Goal: Task Accomplishment & Management: Manage account settings

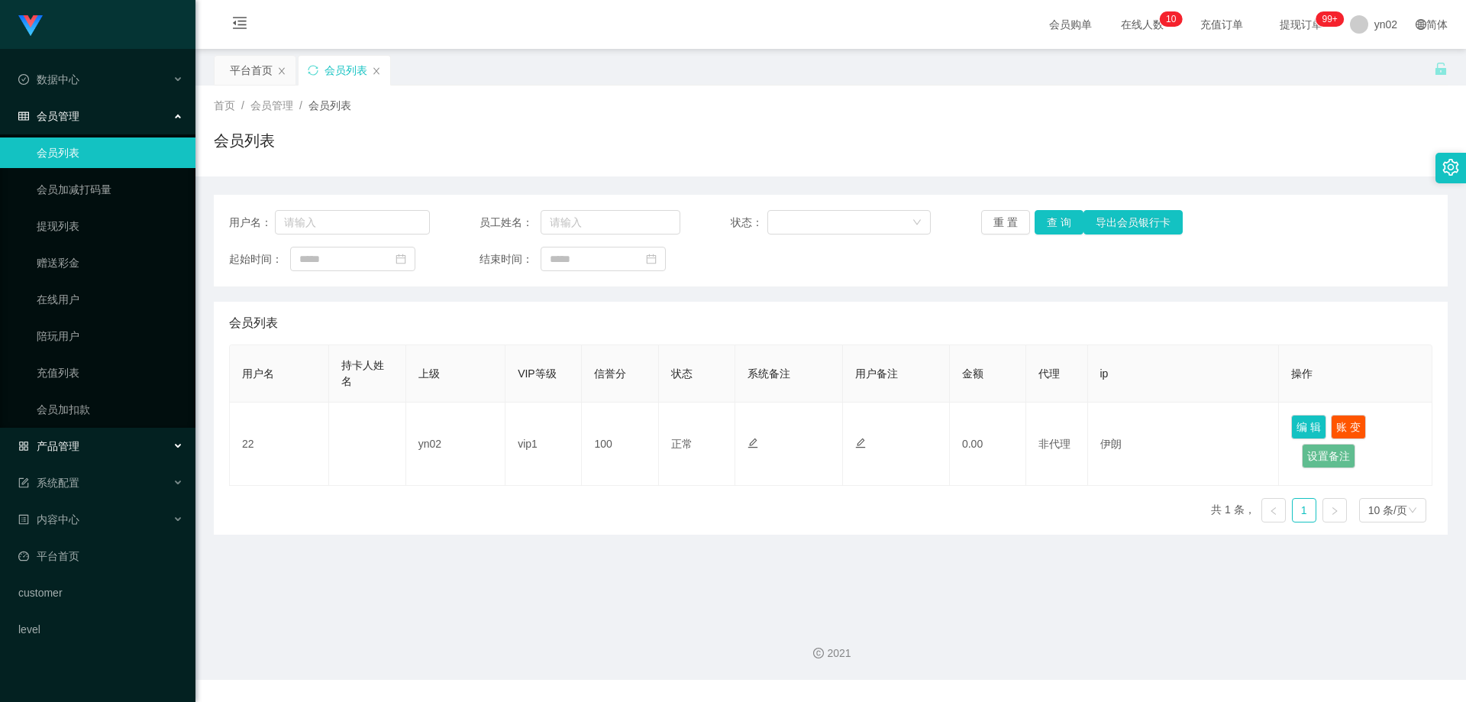
click at [82, 444] on div "产品管理" at bounding box center [97, 446] width 195 height 31
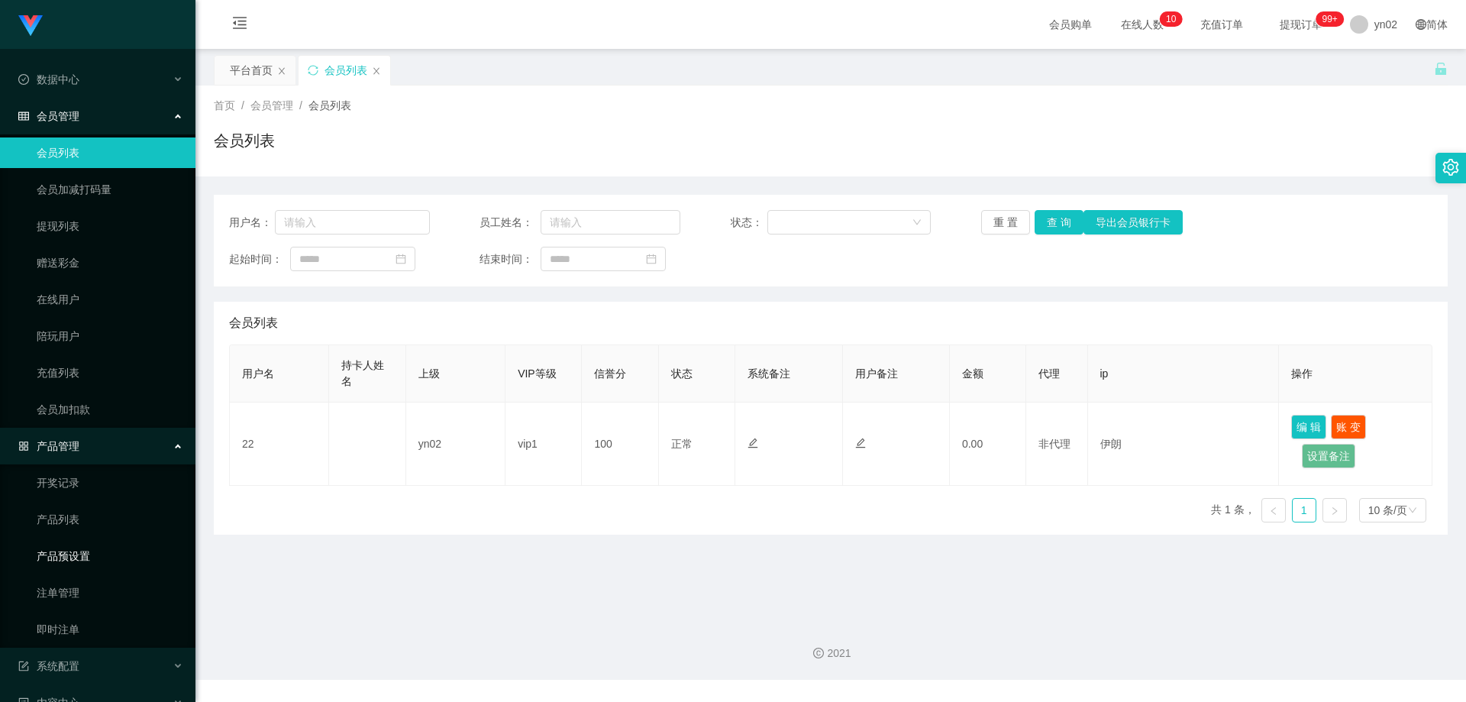
drag, startPoint x: 86, startPoint y: 556, endPoint x: 117, endPoint y: 437, distance: 123.0
click at [86, 518] on link "产品预设置" at bounding box center [110, 556] width 147 height 31
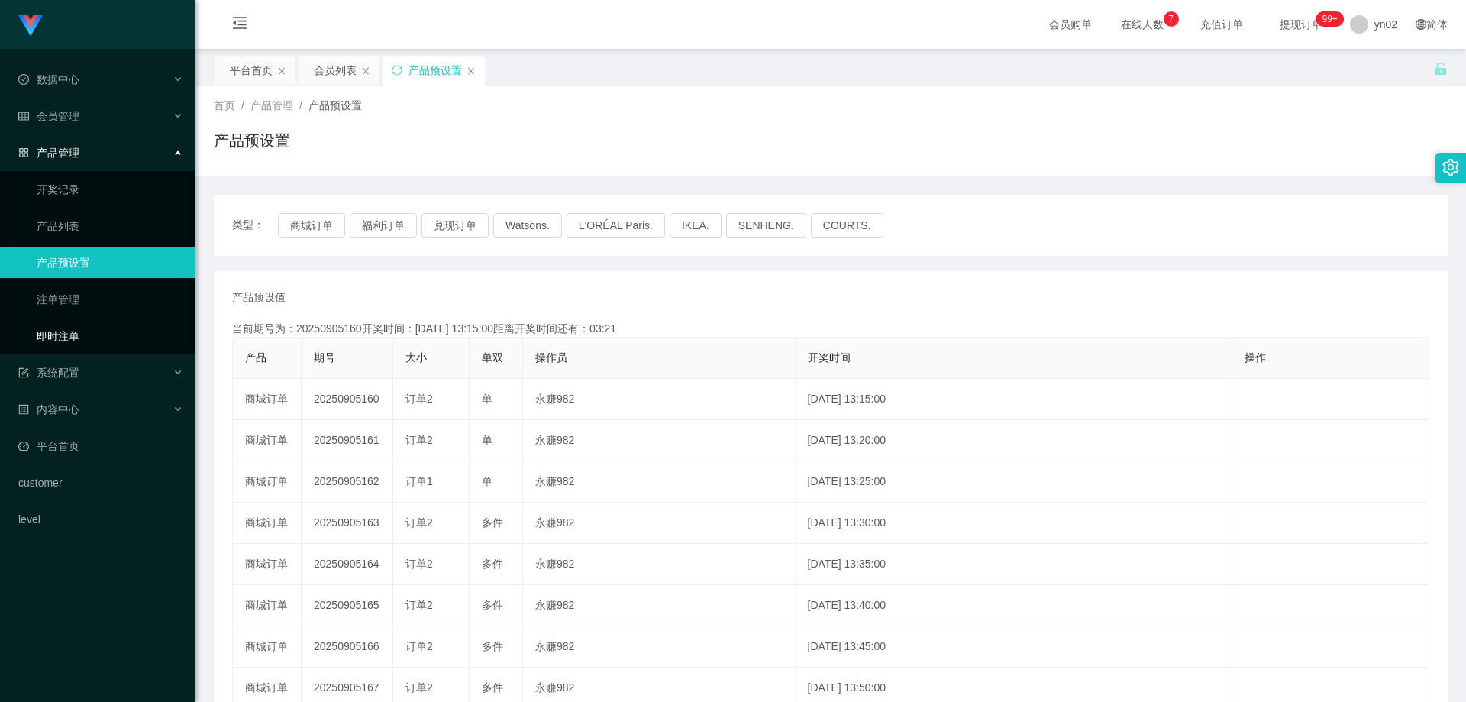
click at [104, 333] on link "即时注单" at bounding box center [110, 336] width 147 height 31
click at [103, 328] on link "即时注单" at bounding box center [110, 336] width 147 height 31
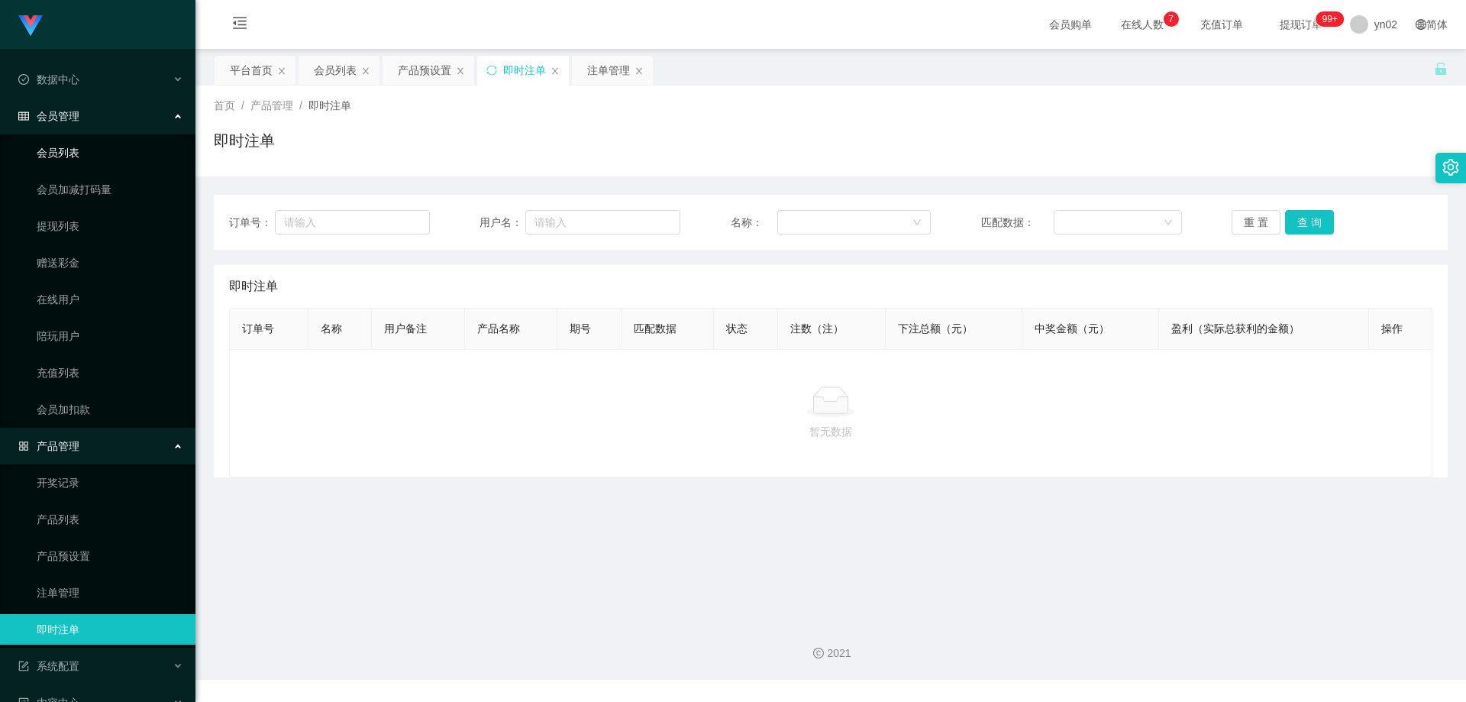
click at [90, 157] on link "会员列表" at bounding box center [110, 152] width 147 height 31
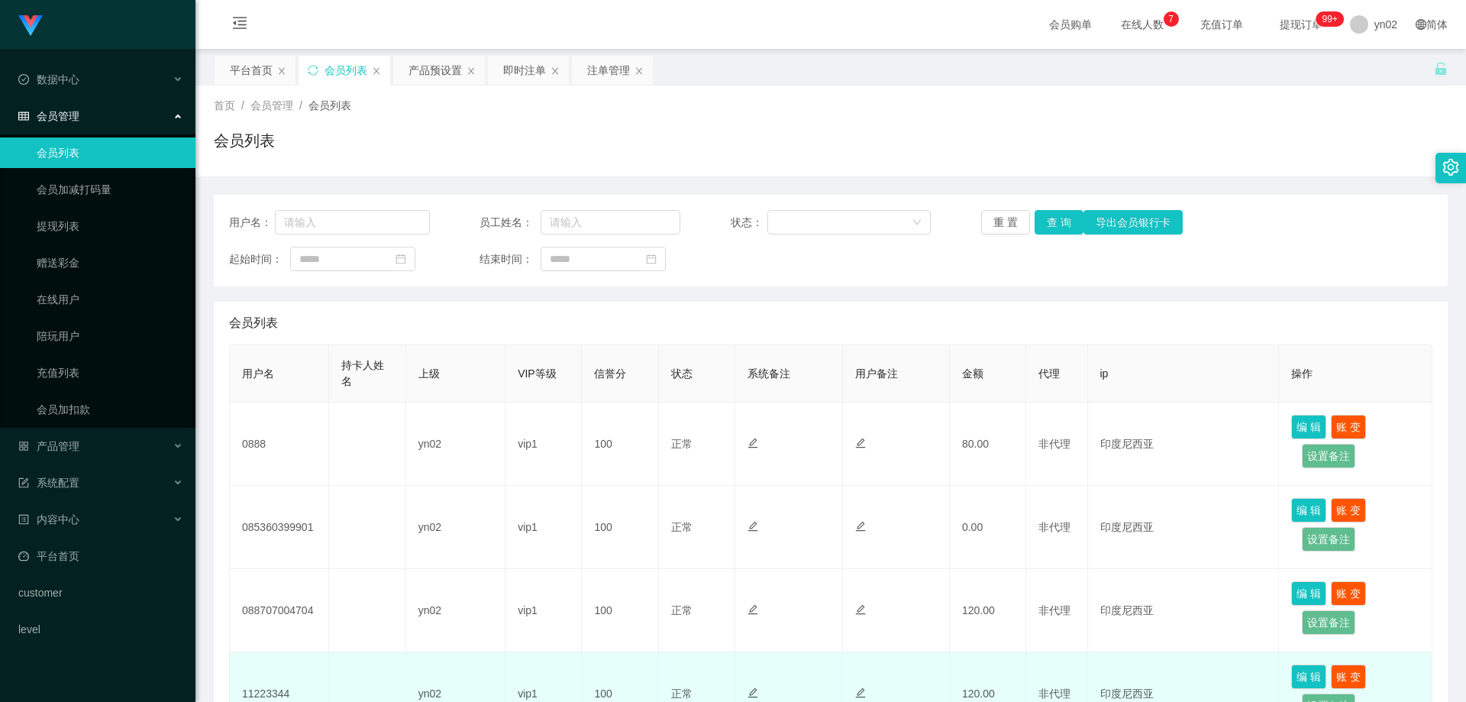
scroll to position [76, 0]
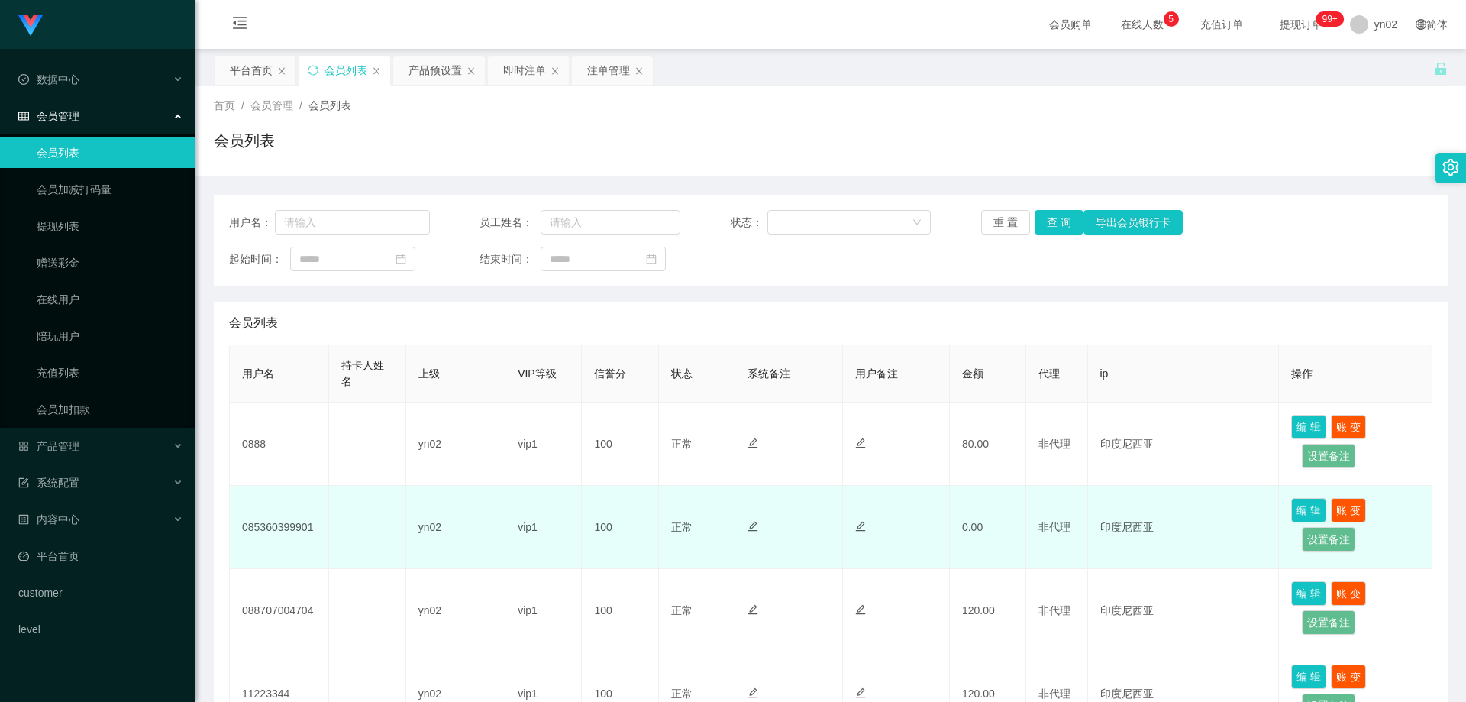
scroll to position [76, 0]
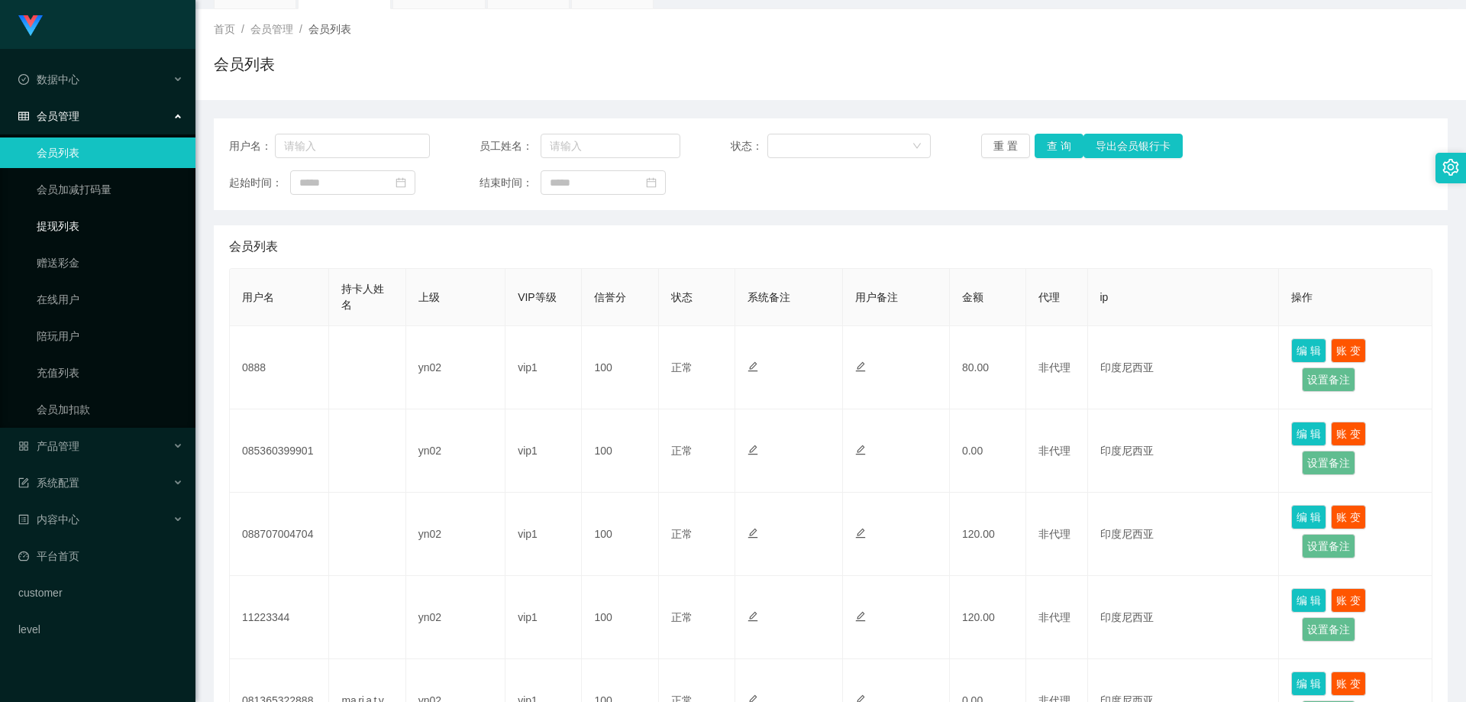
click at [86, 228] on link "提现列表" at bounding box center [110, 226] width 147 height 31
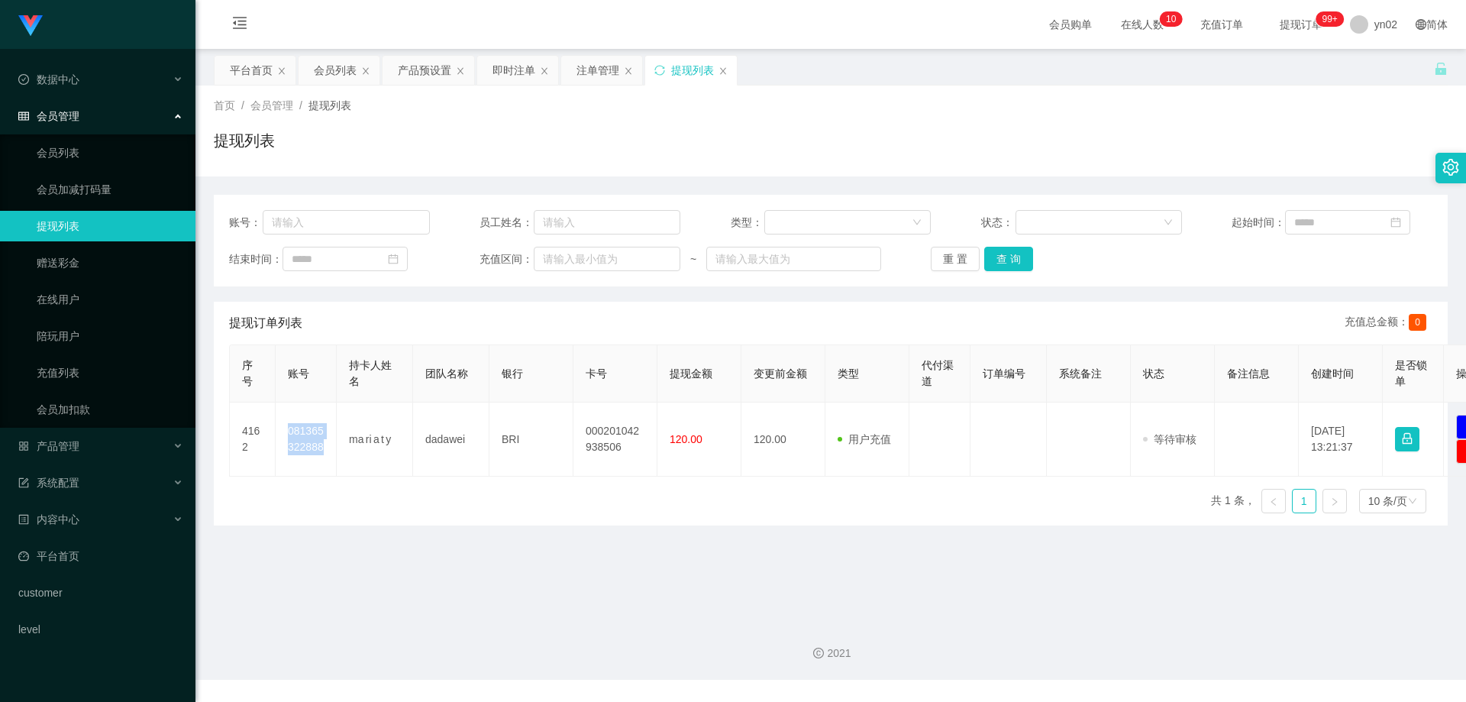
click at [286, 438] on td "081365322888" at bounding box center [306, 439] width 61 height 74
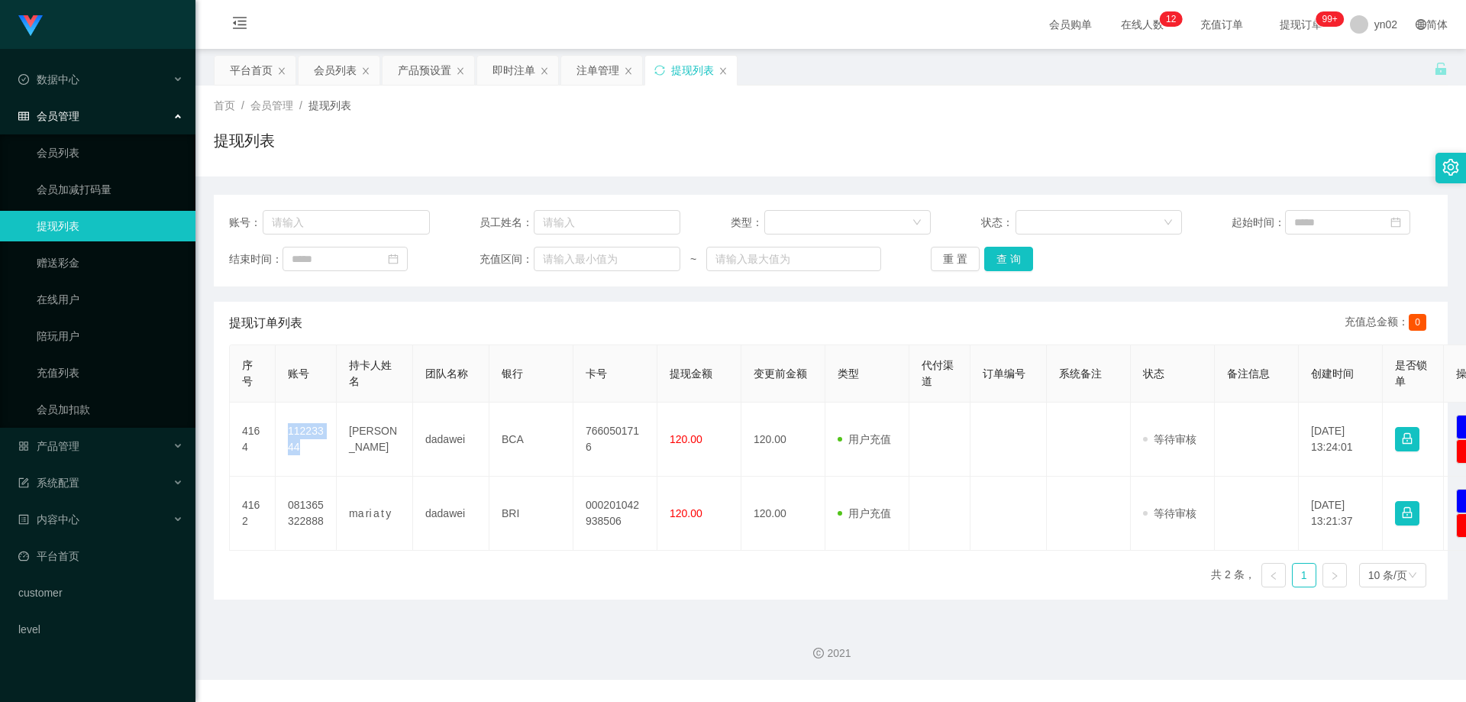
click at [279, 433] on td "11223344" at bounding box center [306, 439] width 61 height 74
click at [108, 450] on div "产品管理" at bounding box center [97, 446] width 195 height 31
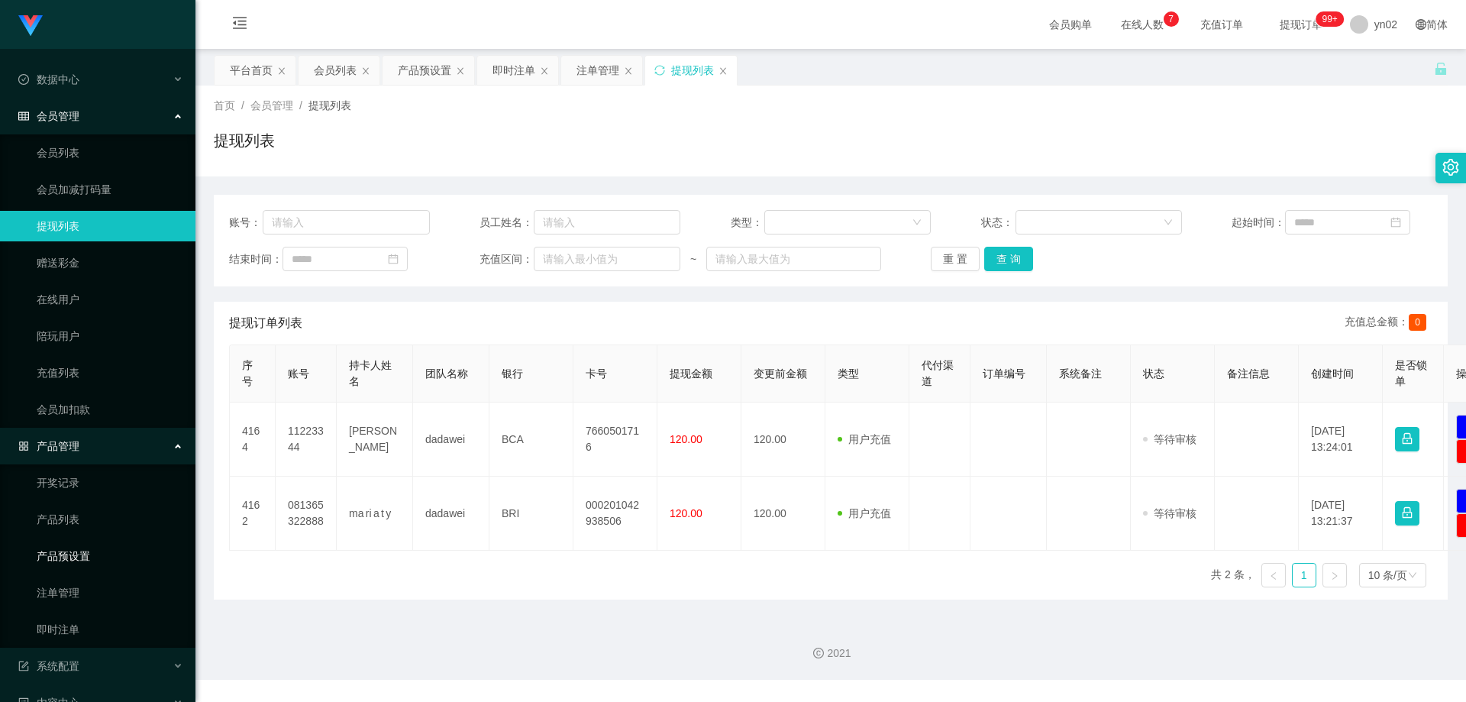
click at [111, 559] on link "产品预设置" at bounding box center [110, 556] width 147 height 31
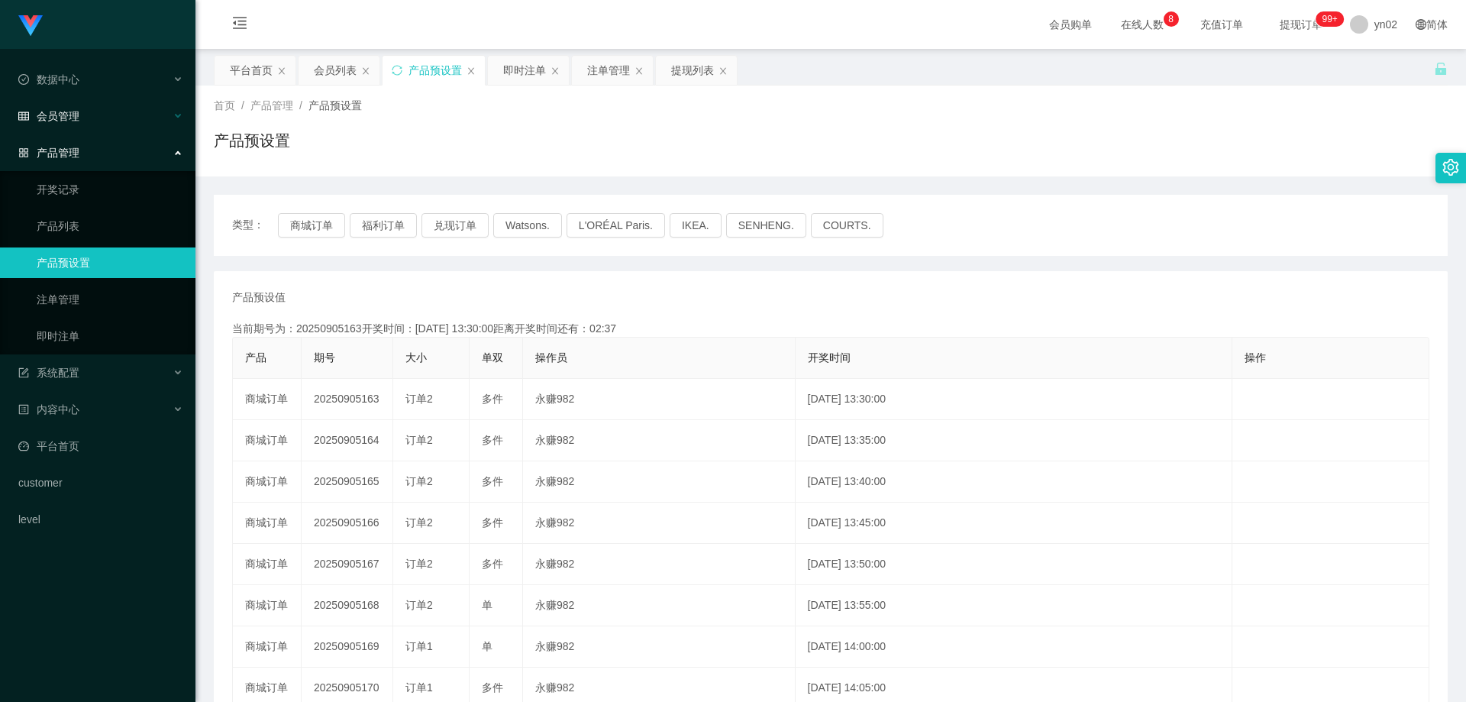
click at [88, 123] on div "会员管理" at bounding box center [97, 116] width 195 height 31
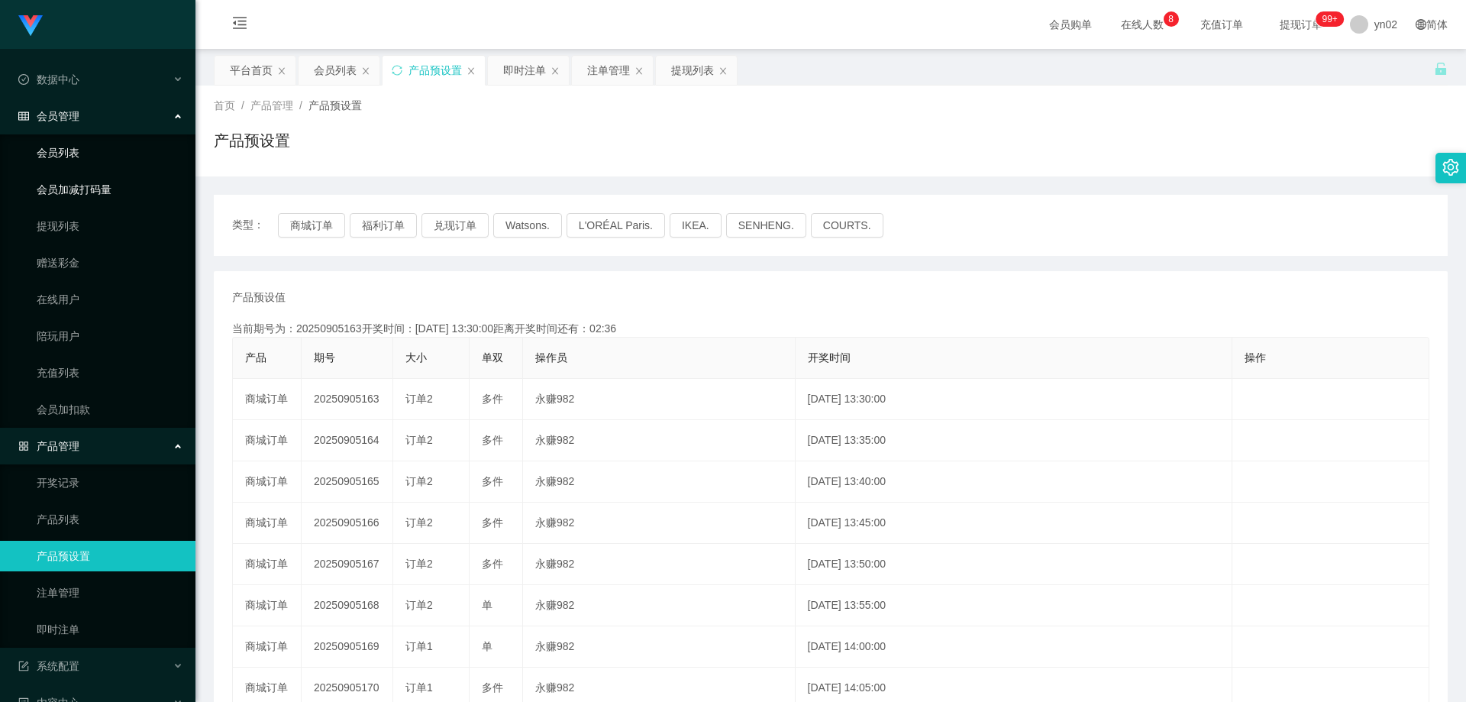
click at [69, 154] on link "会员列表" at bounding box center [110, 152] width 147 height 31
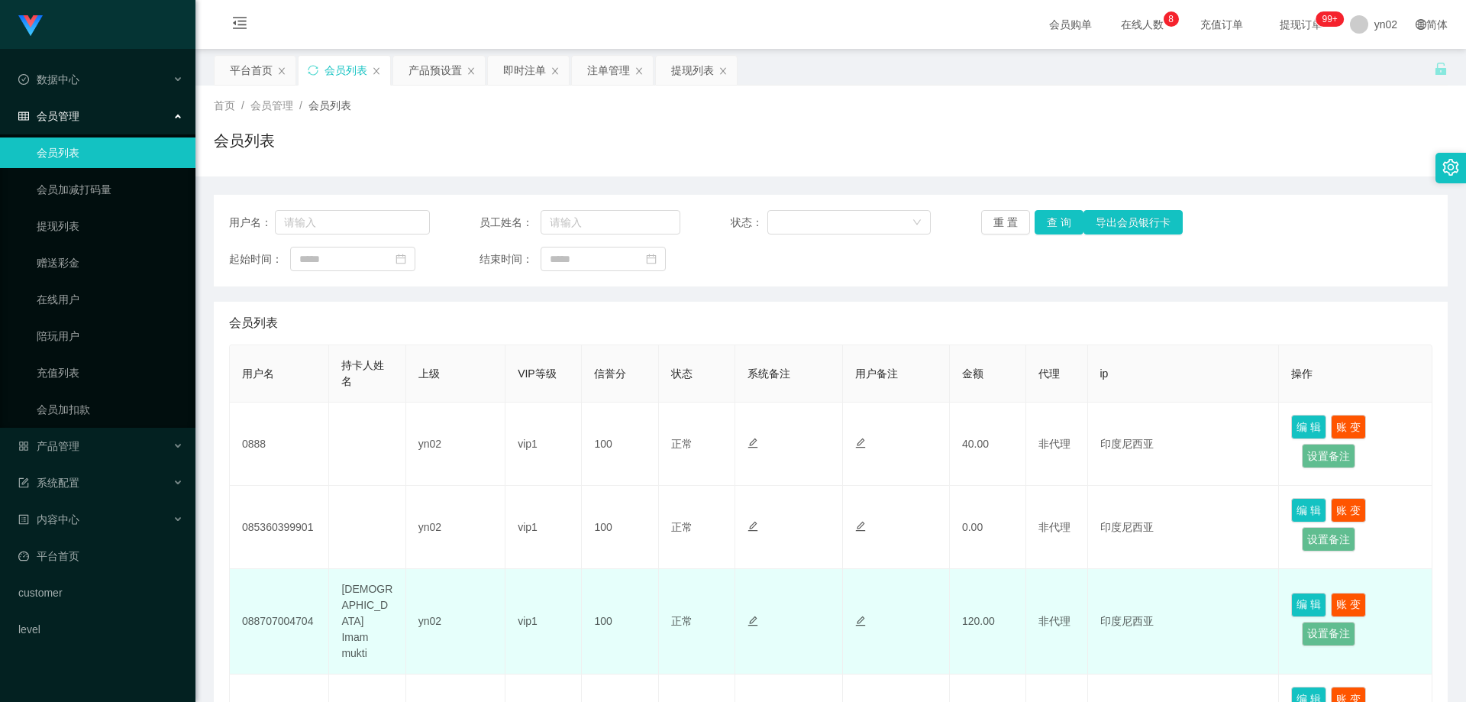
scroll to position [229, 0]
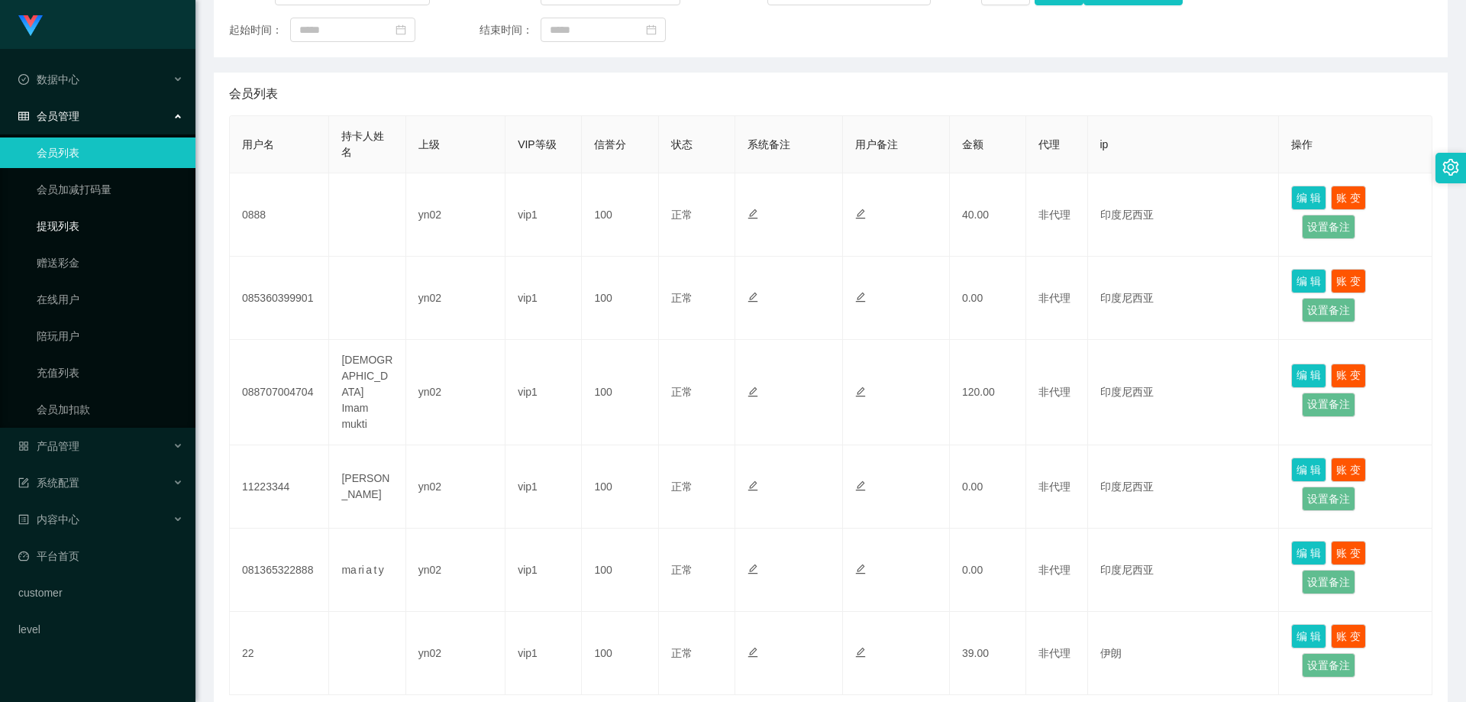
click at [80, 227] on link "提现列表" at bounding box center [110, 226] width 147 height 31
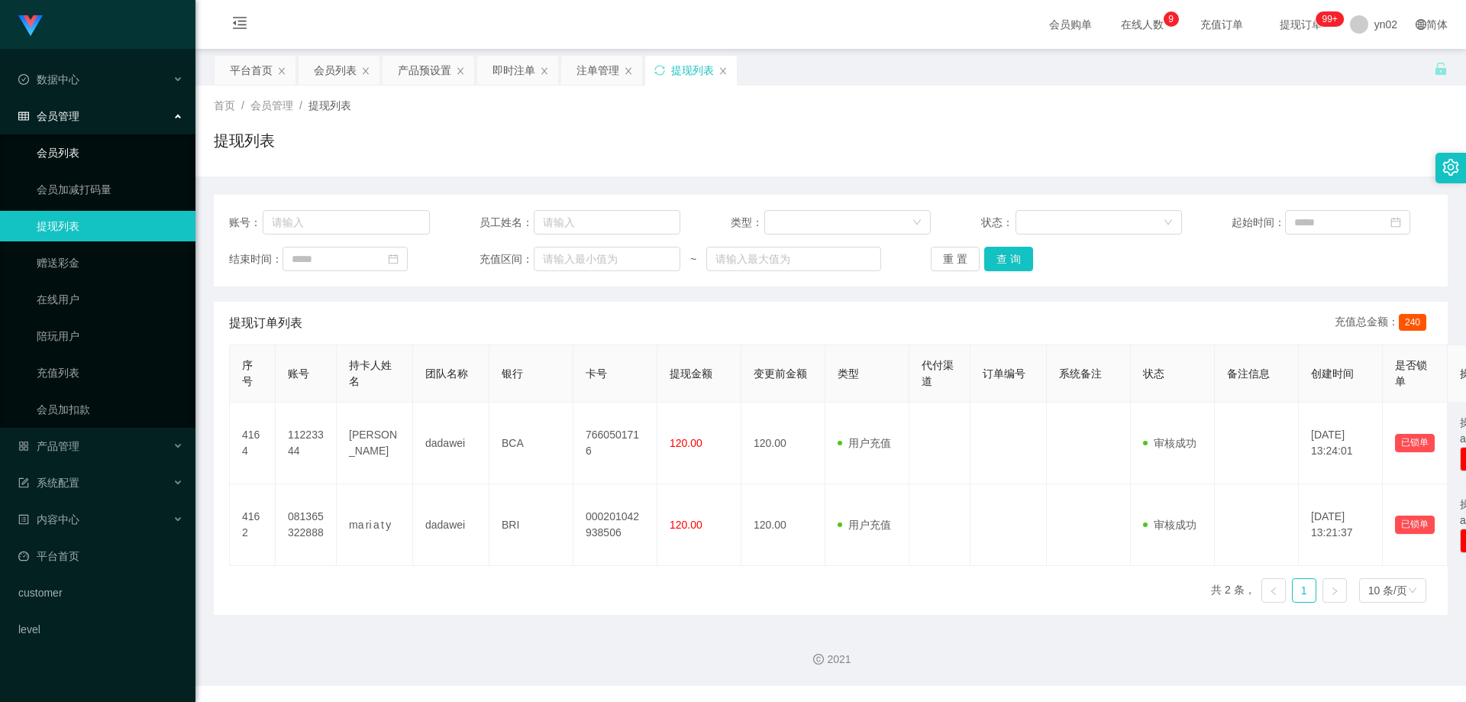
click at [91, 148] on link "会员列表" at bounding box center [110, 152] width 147 height 31
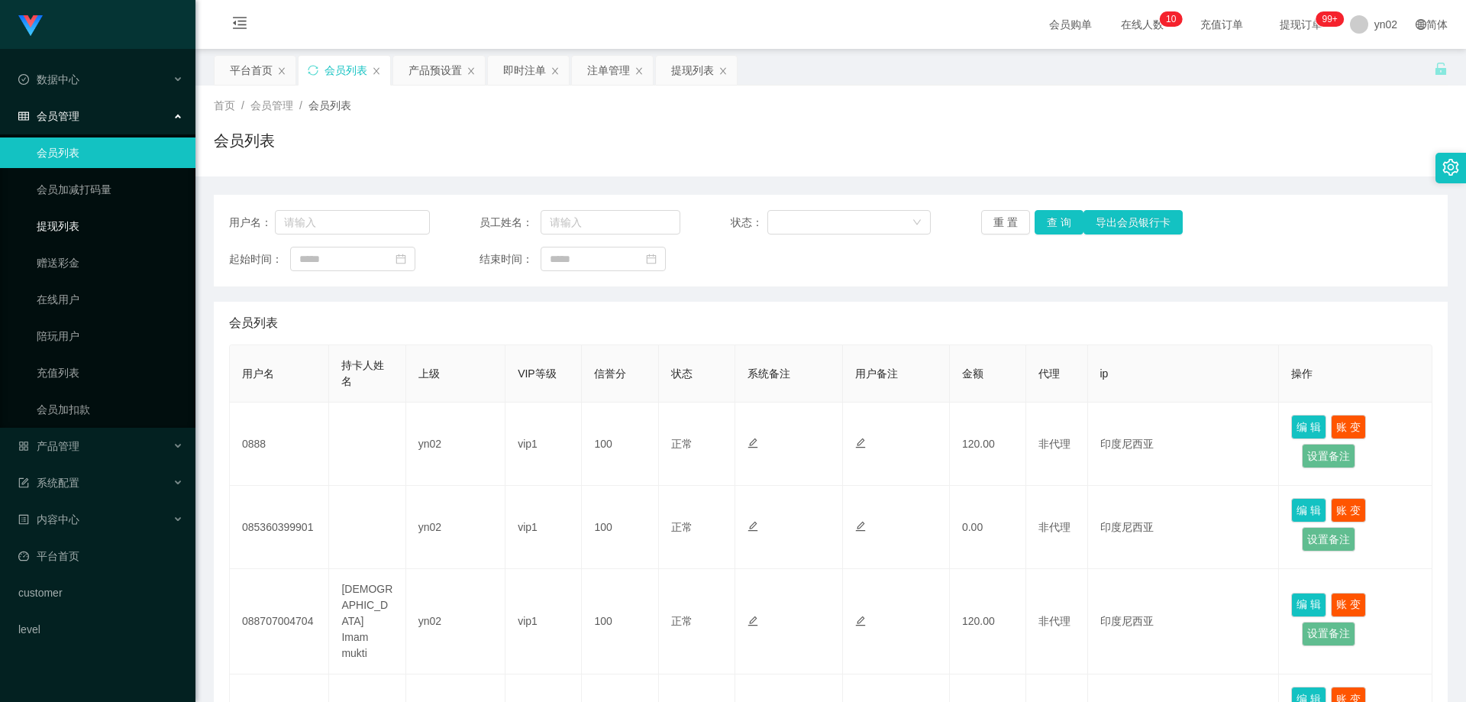
click at [73, 223] on link "提现列表" at bounding box center [110, 226] width 147 height 31
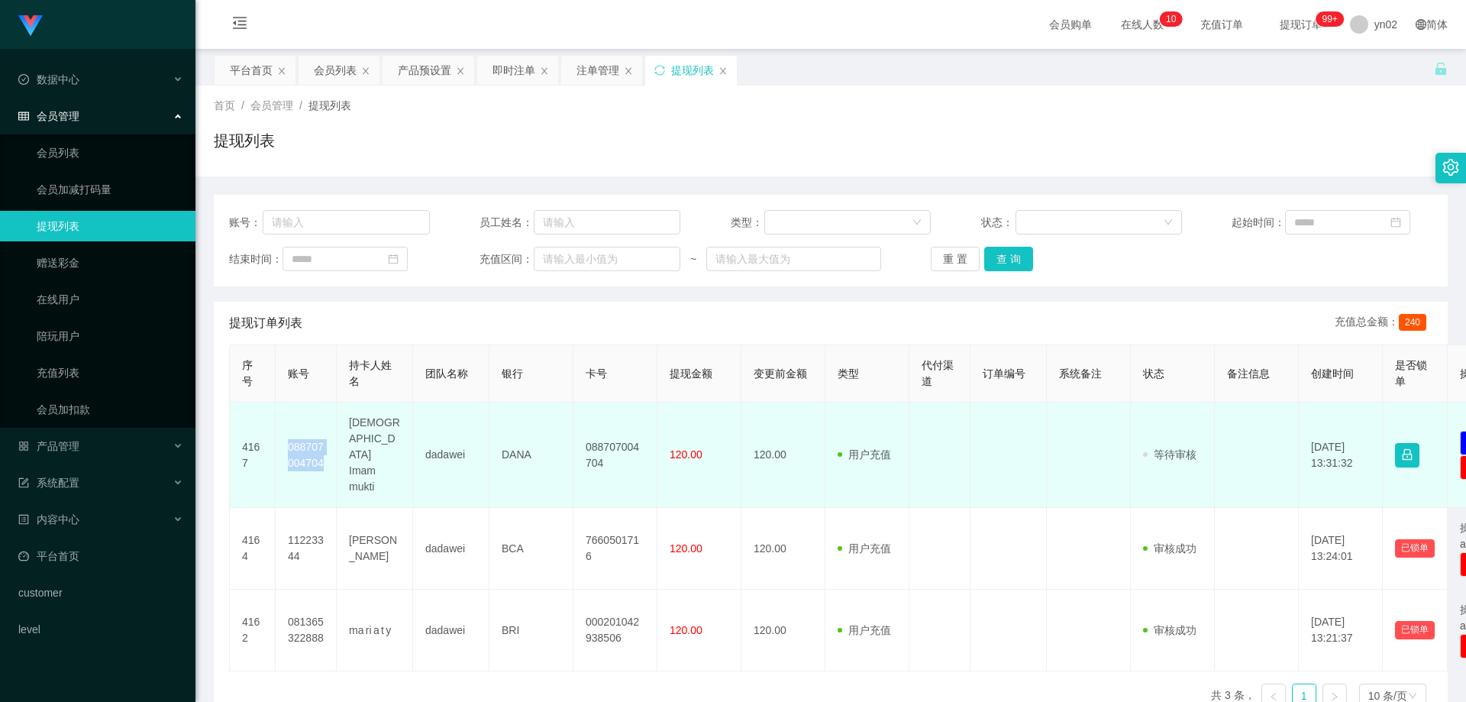
drag, startPoint x: 303, startPoint y: 448, endPoint x: 281, endPoint y: 437, distance: 24.9
click at [281, 437] on td "088707004704" at bounding box center [306, 454] width 61 height 105
copy td "088707004704"
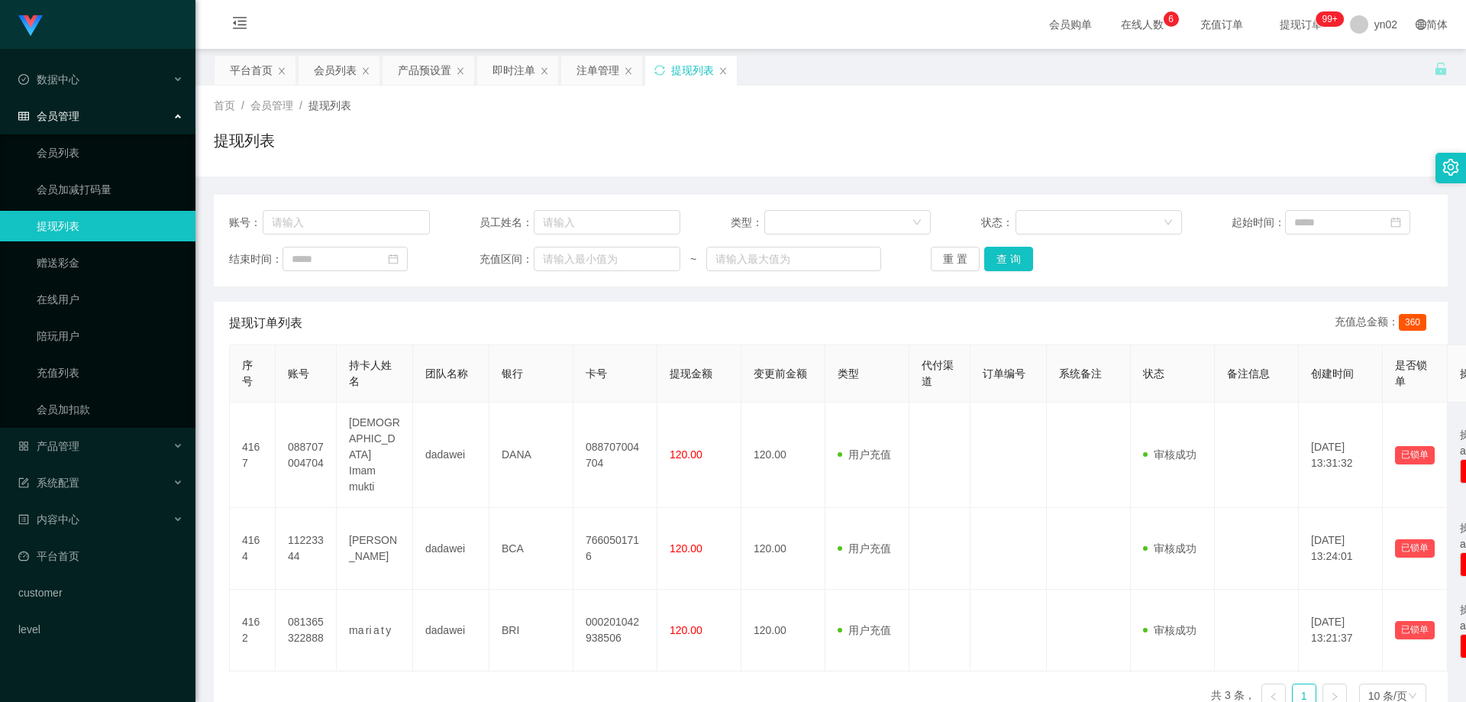
scroll to position [66, 0]
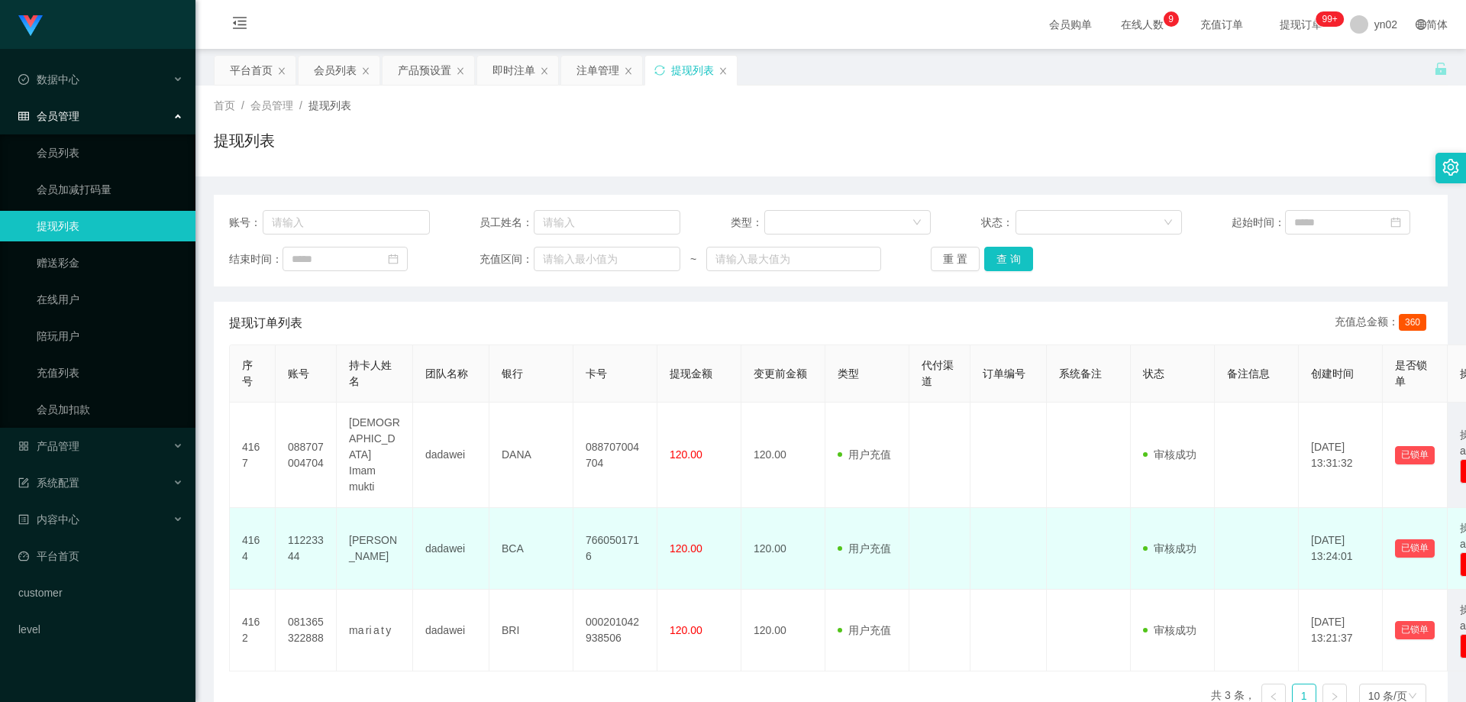
scroll to position [66, 0]
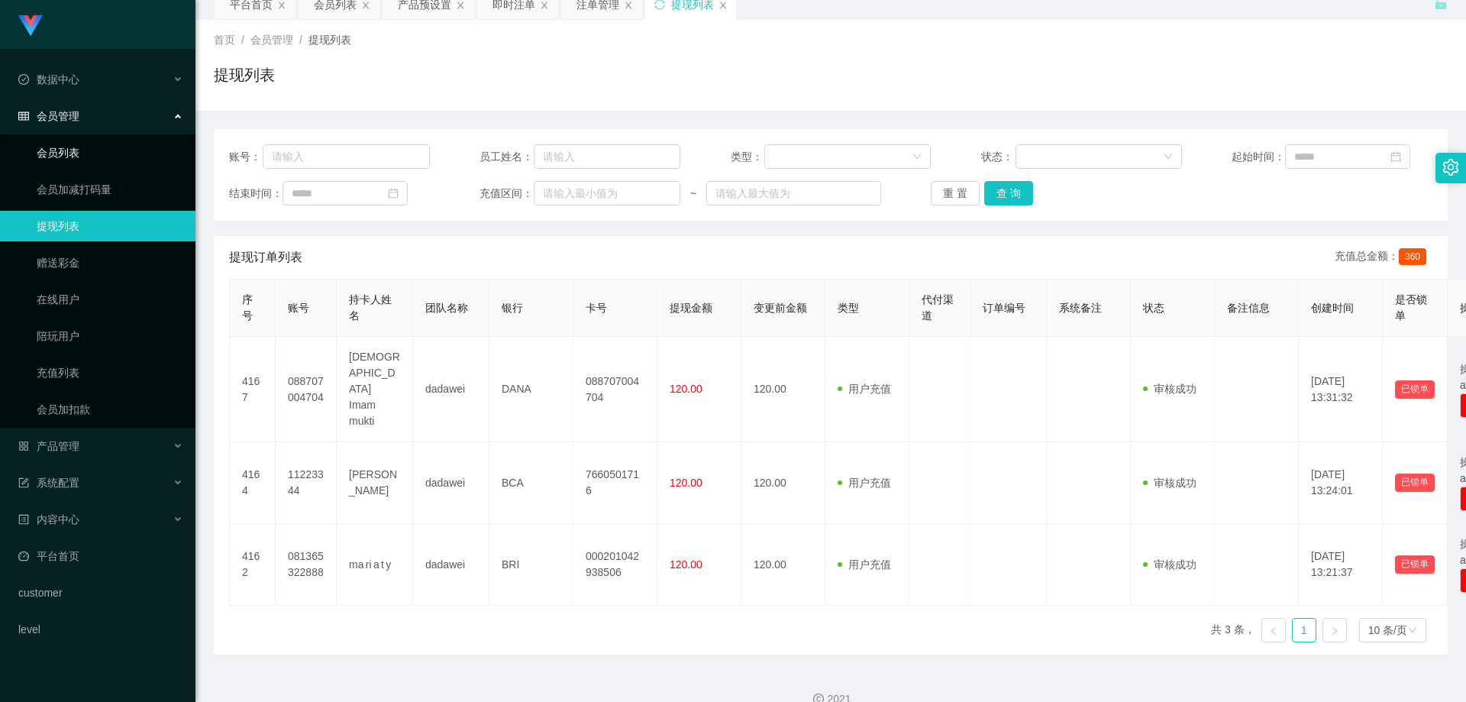
click at [75, 162] on link "会员列表" at bounding box center [110, 152] width 147 height 31
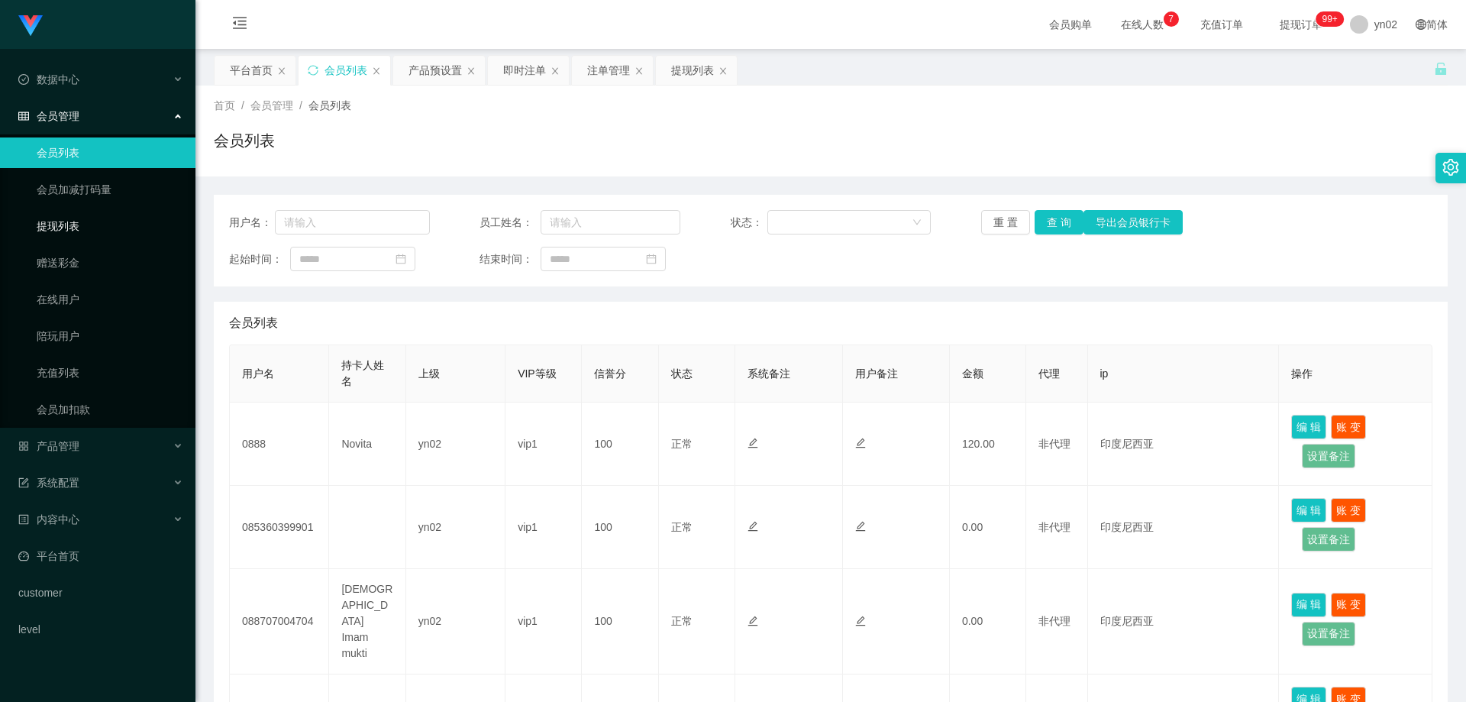
drag, startPoint x: 98, startPoint y: 226, endPoint x: 145, endPoint y: 122, distance: 114.1
click at [98, 226] on link "提现列表" at bounding box center [110, 226] width 147 height 31
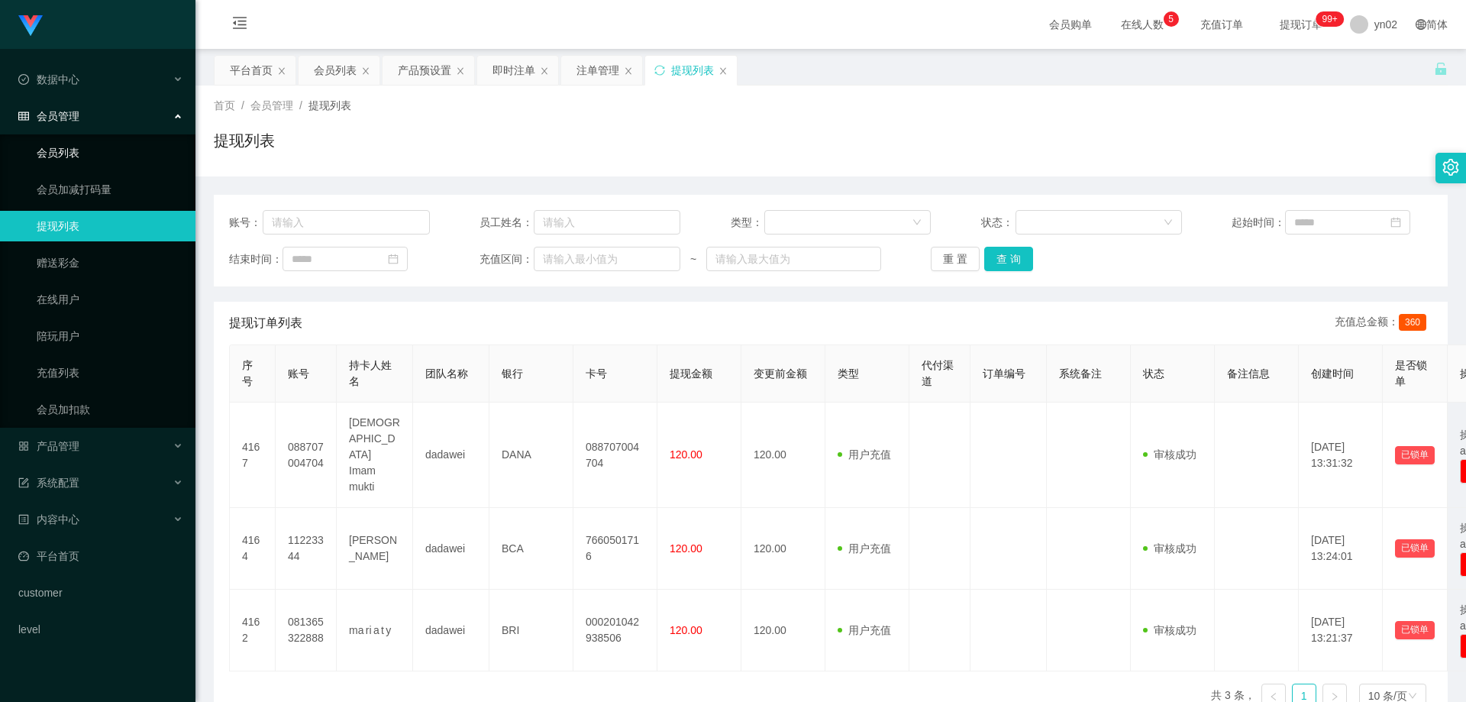
click at [69, 147] on link "会员列表" at bounding box center [110, 152] width 147 height 31
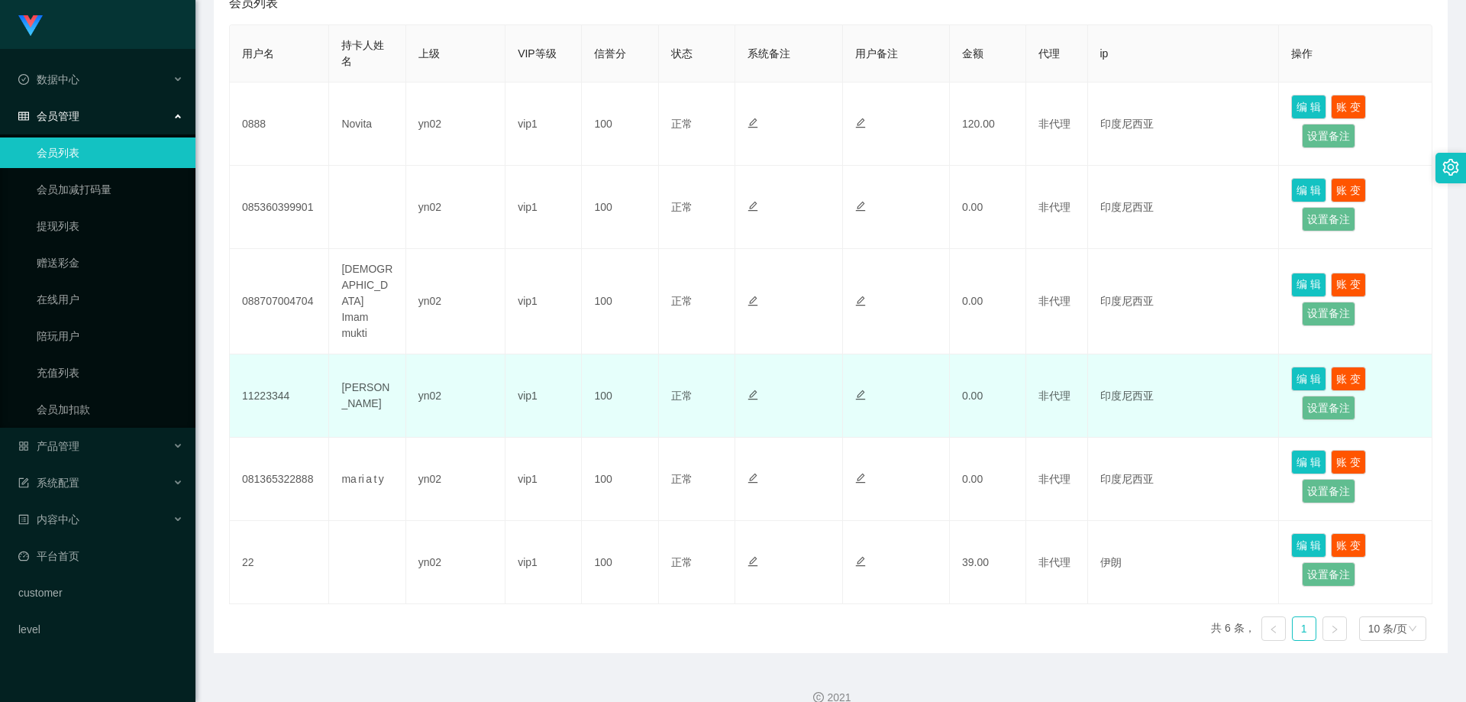
scroll to position [244, 0]
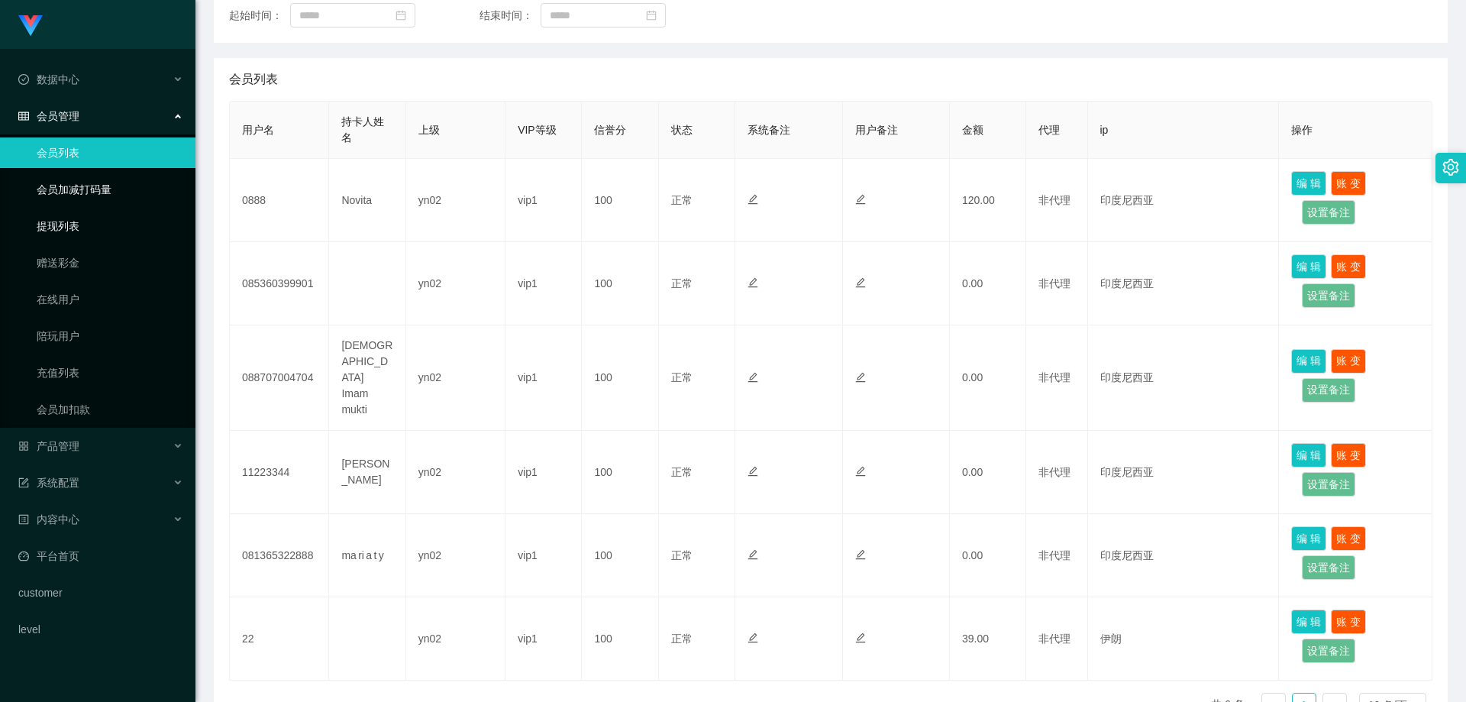
click at [92, 230] on link "提现列表" at bounding box center [110, 226] width 147 height 31
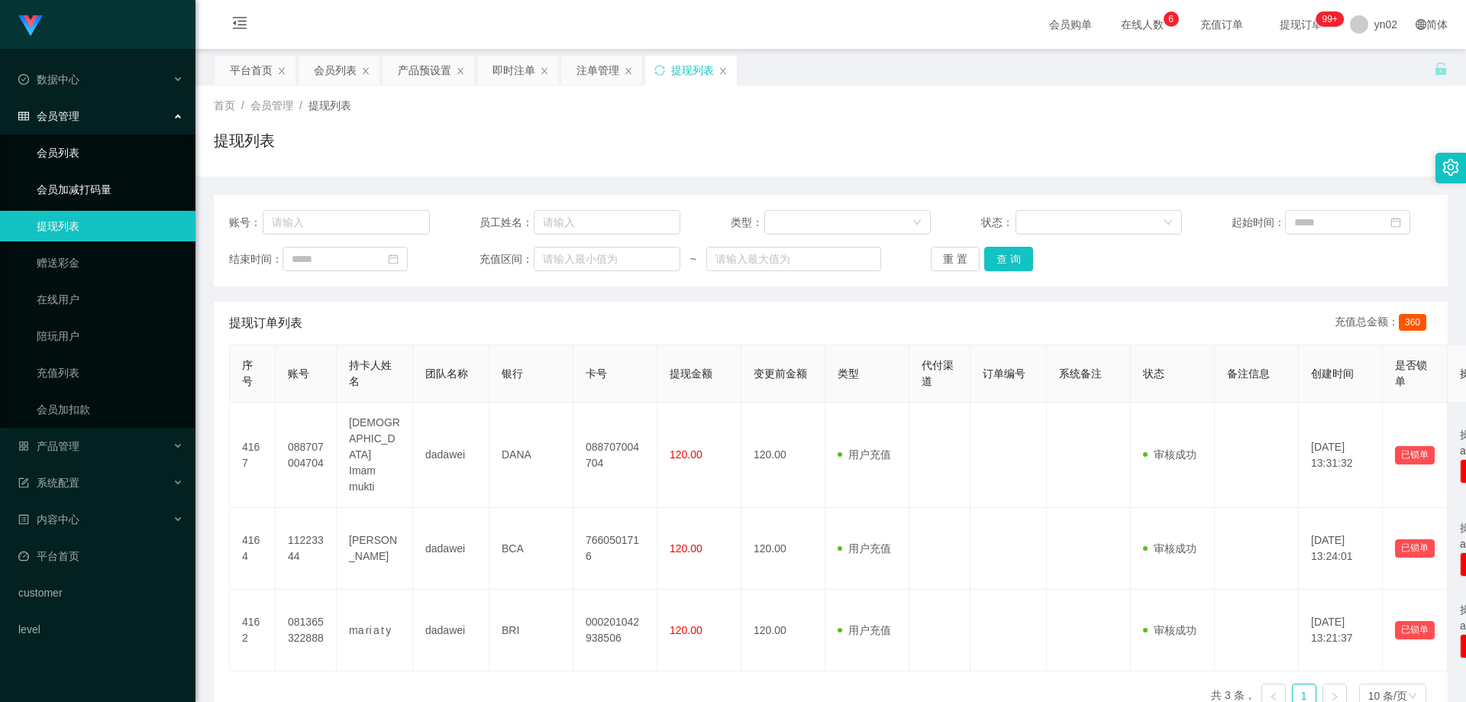
click at [105, 147] on link "会员列表" at bounding box center [110, 152] width 147 height 31
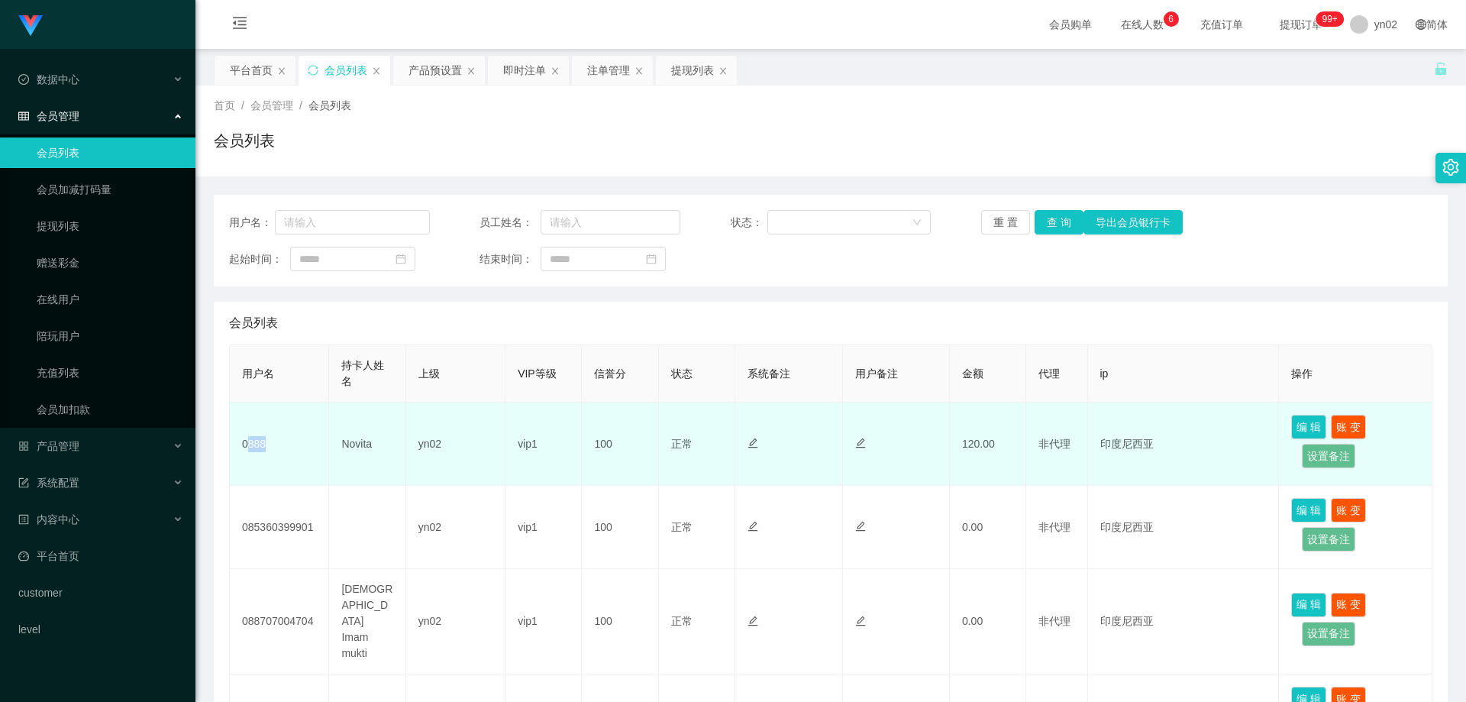
drag, startPoint x: 253, startPoint y: 450, endPoint x: 246, endPoint y: 449, distance: 7.8
click at [246, 449] on td "0888" at bounding box center [279, 443] width 99 height 83
click at [296, 452] on td "0888" at bounding box center [279, 443] width 99 height 83
drag, startPoint x: 250, startPoint y: 453, endPoint x: 235, endPoint y: 453, distance: 15.3
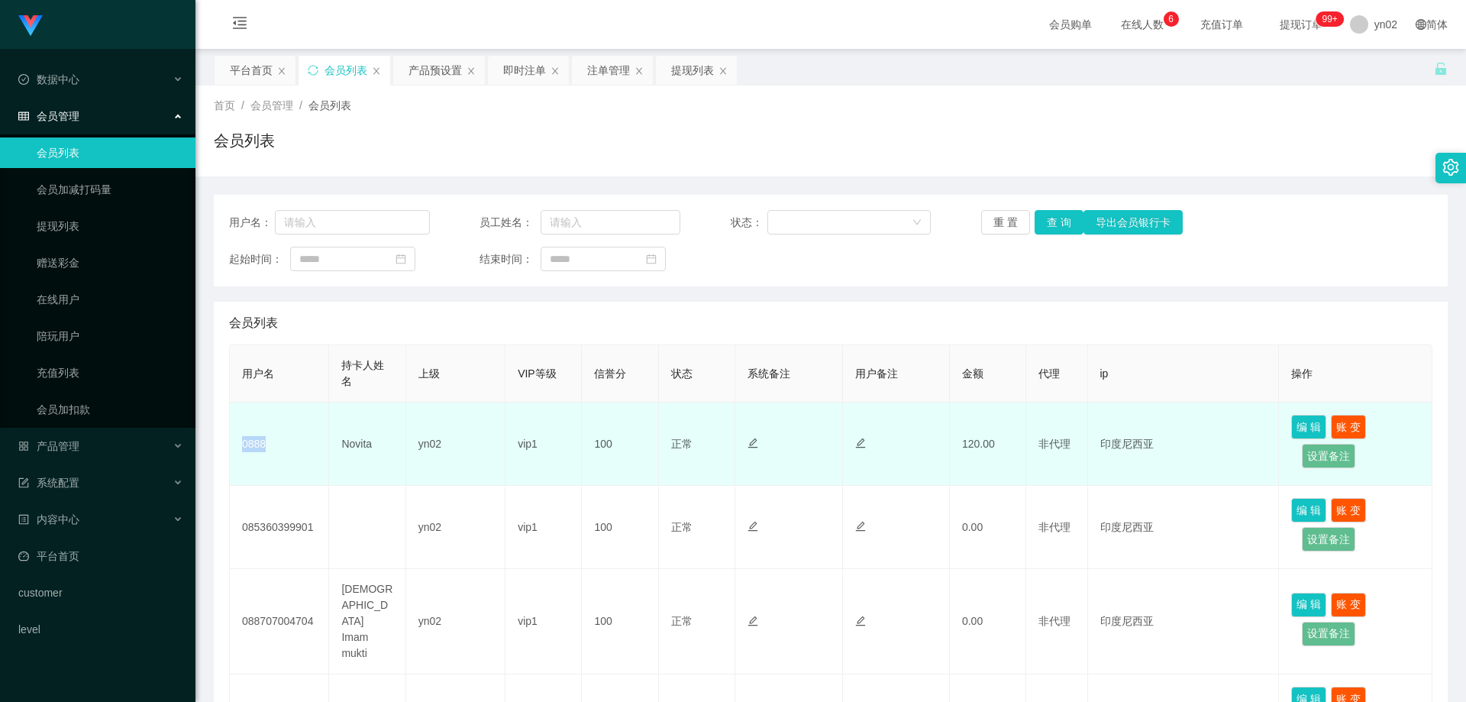
click at [235, 453] on td "0888" at bounding box center [279, 443] width 99 height 83
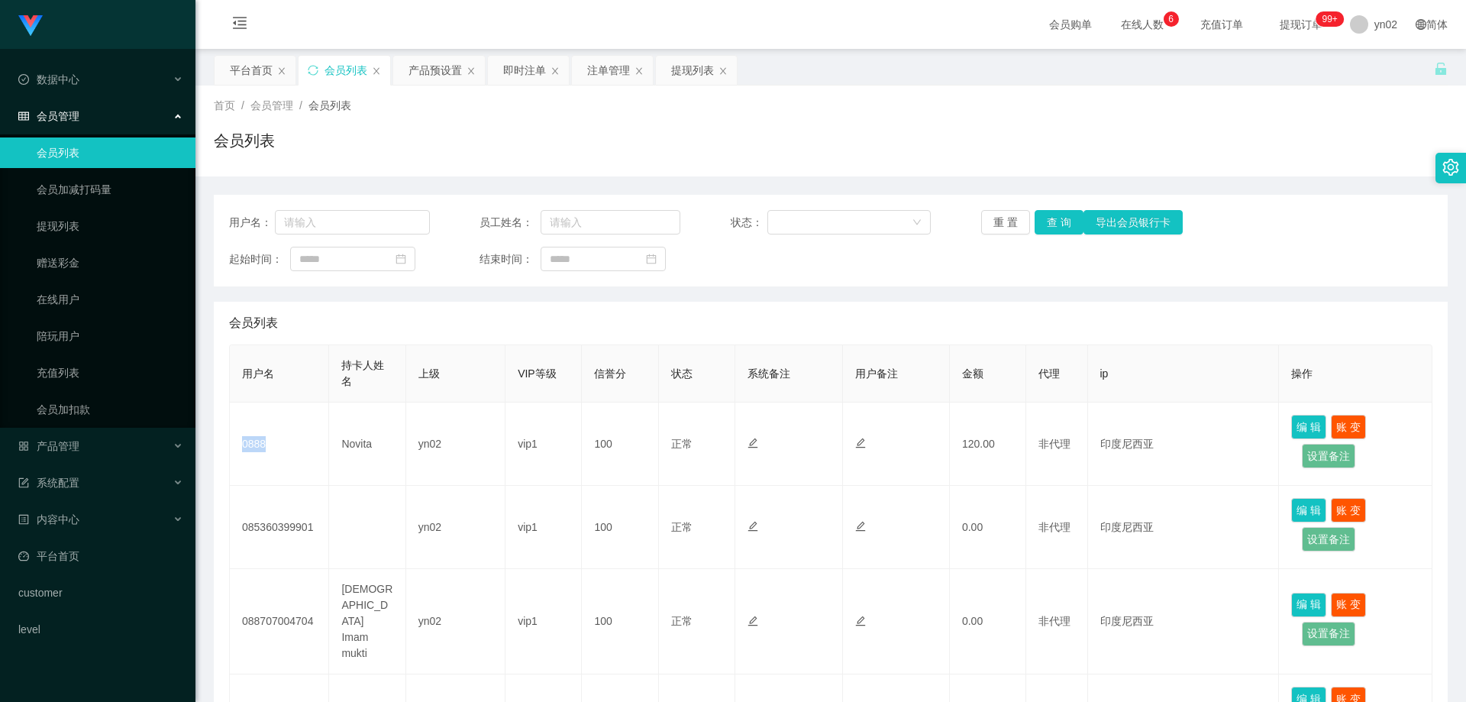
copy td "0888"
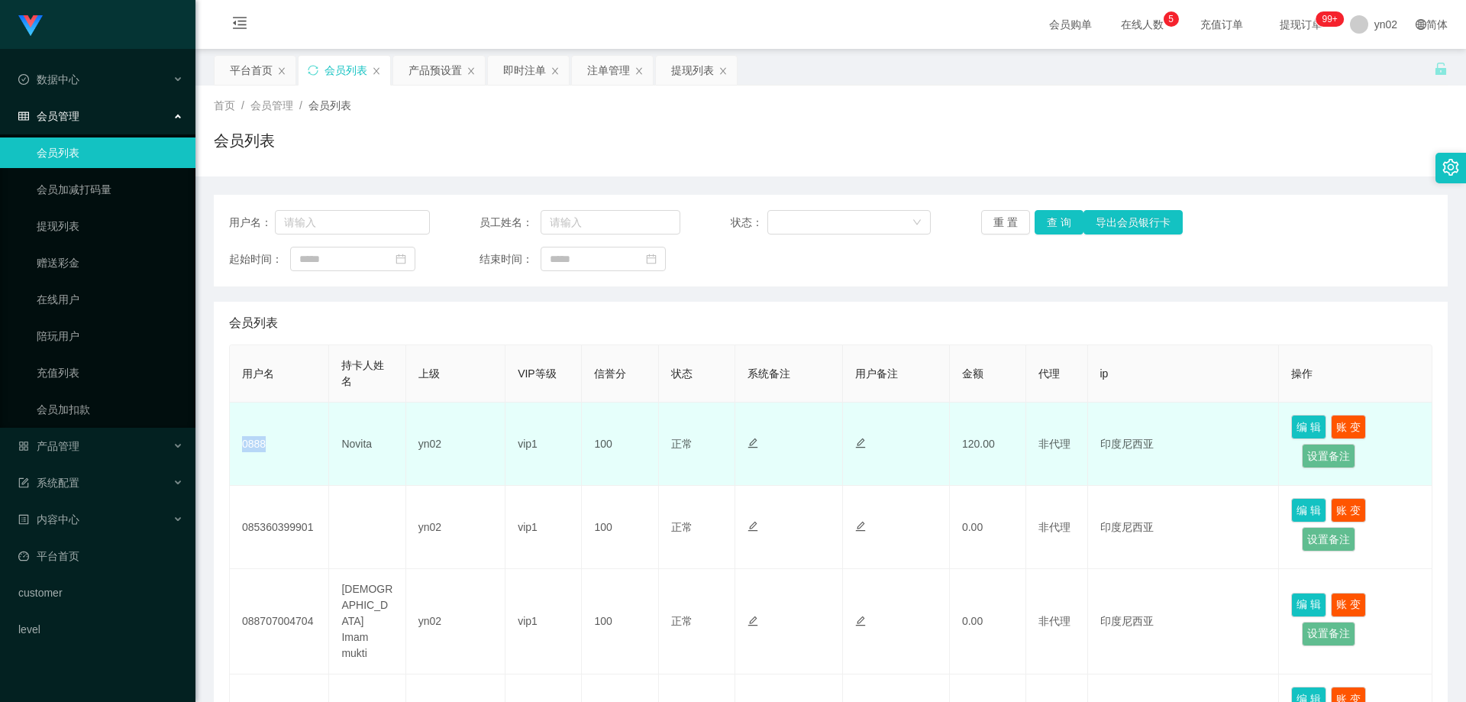
click at [266, 463] on td "0888" at bounding box center [279, 443] width 99 height 83
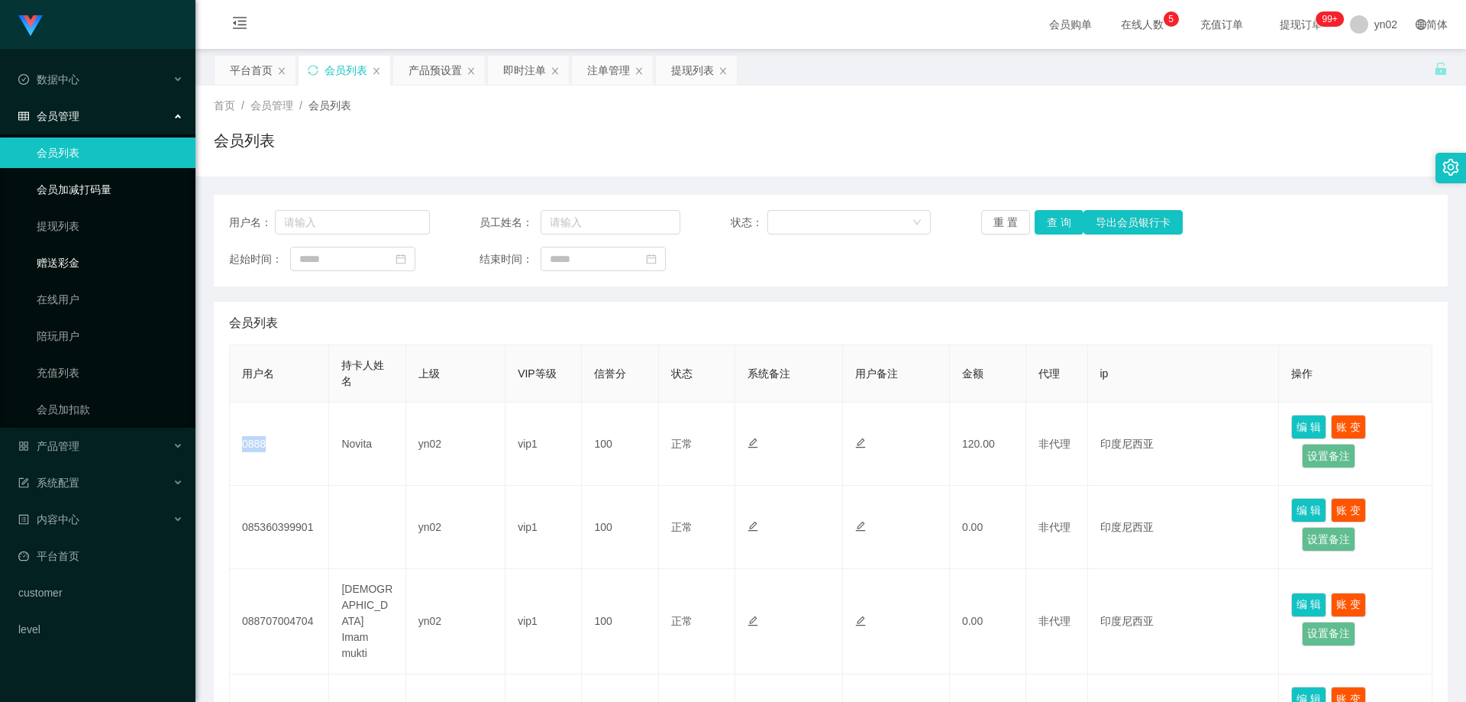
click at [89, 224] on link "提现列表" at bounding box center [110, 226] width 147 height 31
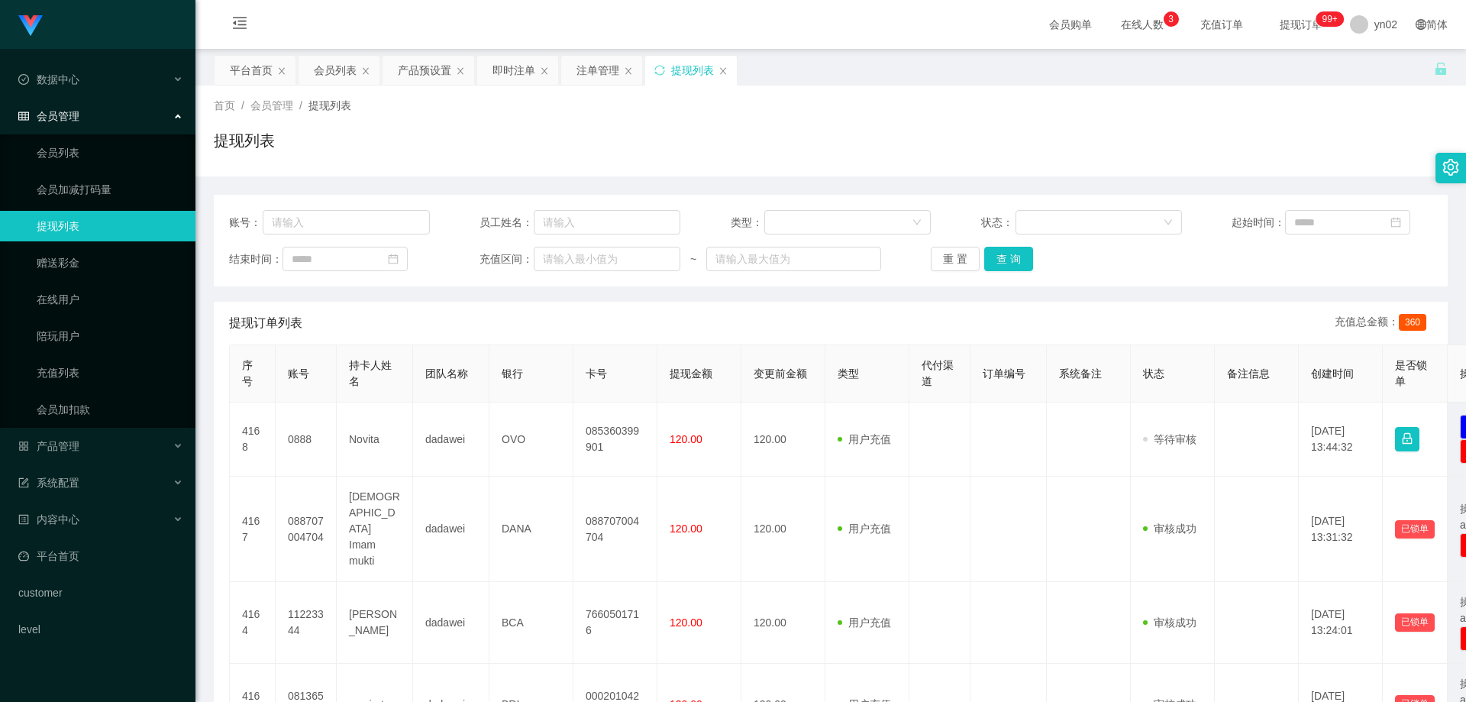
drag, startPoint x: 1347, startPoint y: 0, endPoint x: 1258, endPoint y: 71, distance: 114.1
click at [1094, 83] on div "平台首页 会员列表 产品预设置 即时注单 注单管理 提现列表" at bounding box center [824, 81] width 1220 height 53
click at [1380, 30] on span "yn02" at bounding box center [1385, 24] width 23 height 49
click at [1374, 66] on span "退出登录" at bounding box center [1375, 67] width 43 height 12
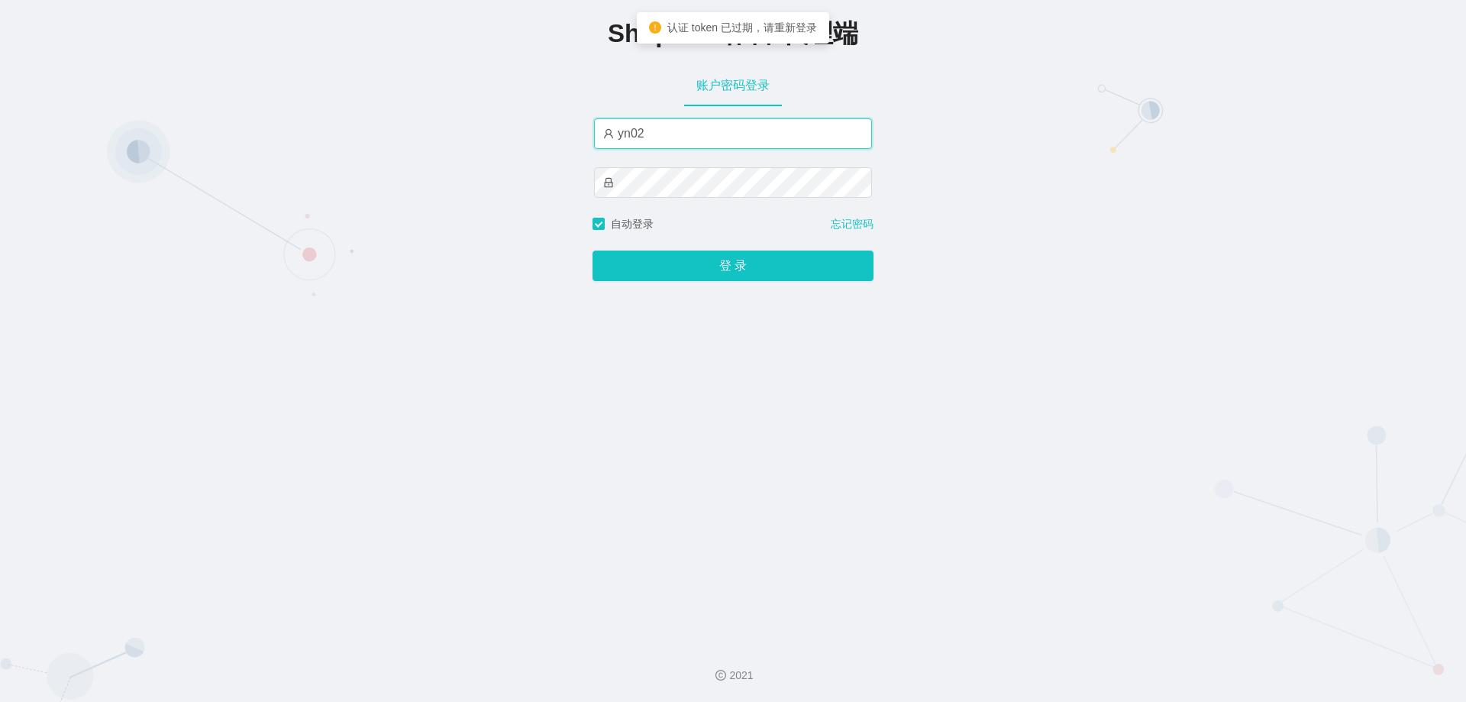
click at [679, 133] on input "yn02" at bounding box center [733, 133] width 278 height 31
type input "xjp5"
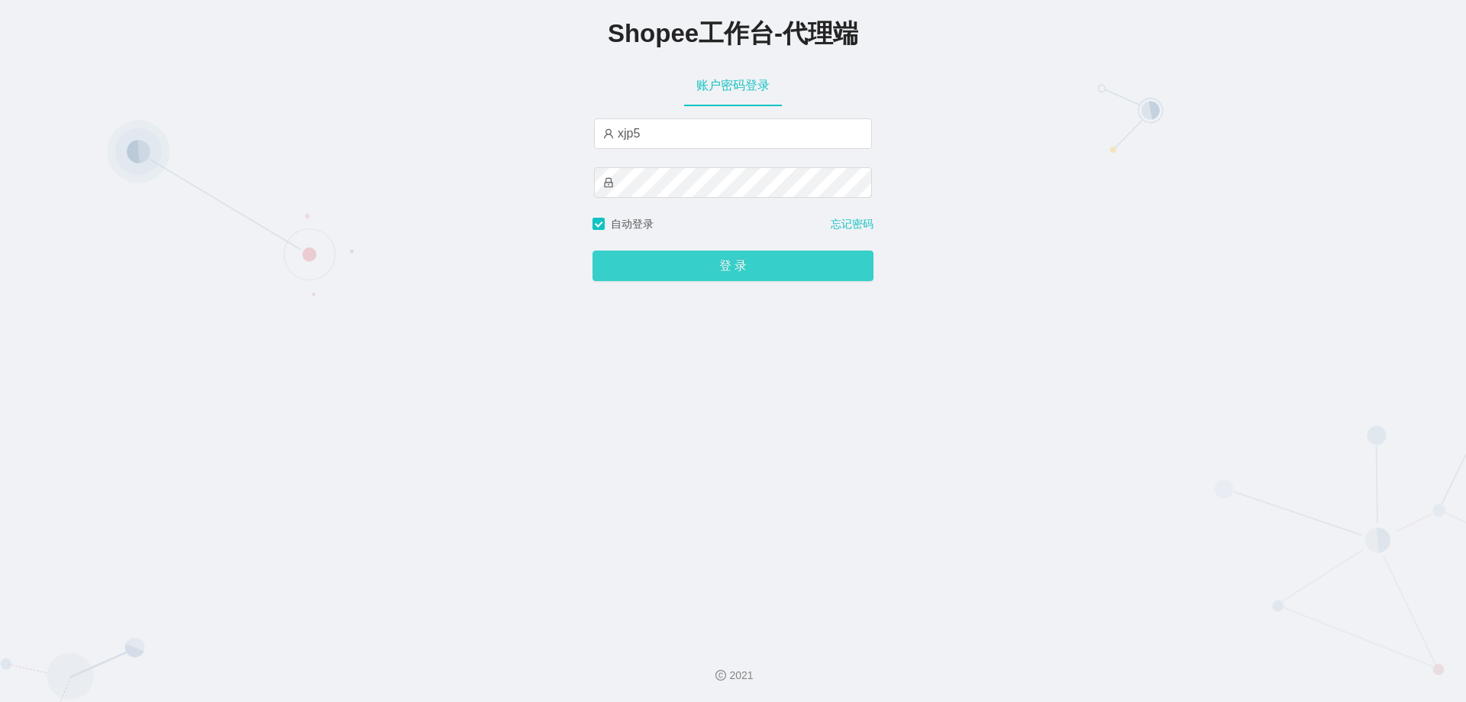
click at [593, 250] on button "登 录" at bounding box center [733, 265] width 281 height 31
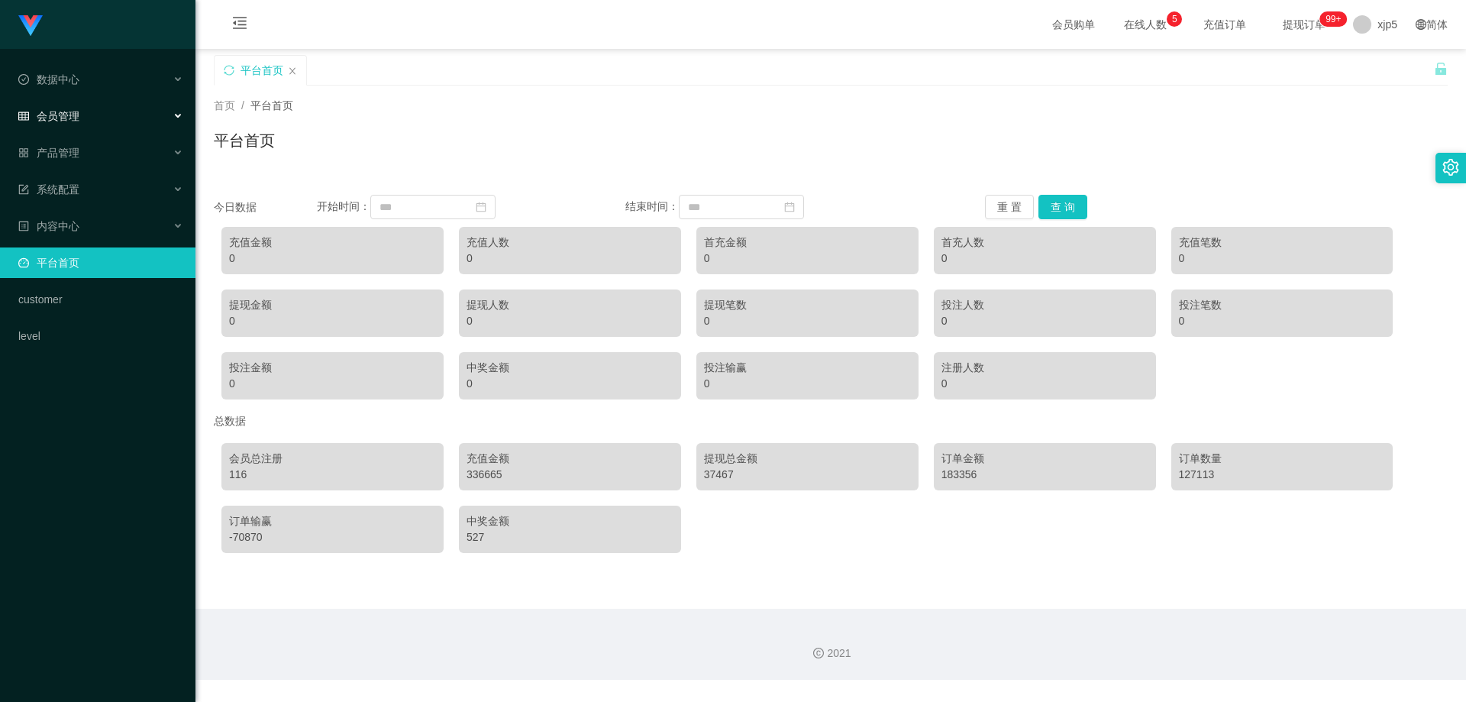
click at [66, 118] on span "会员管理" at bounding box center [48, 116] width 61 height 12
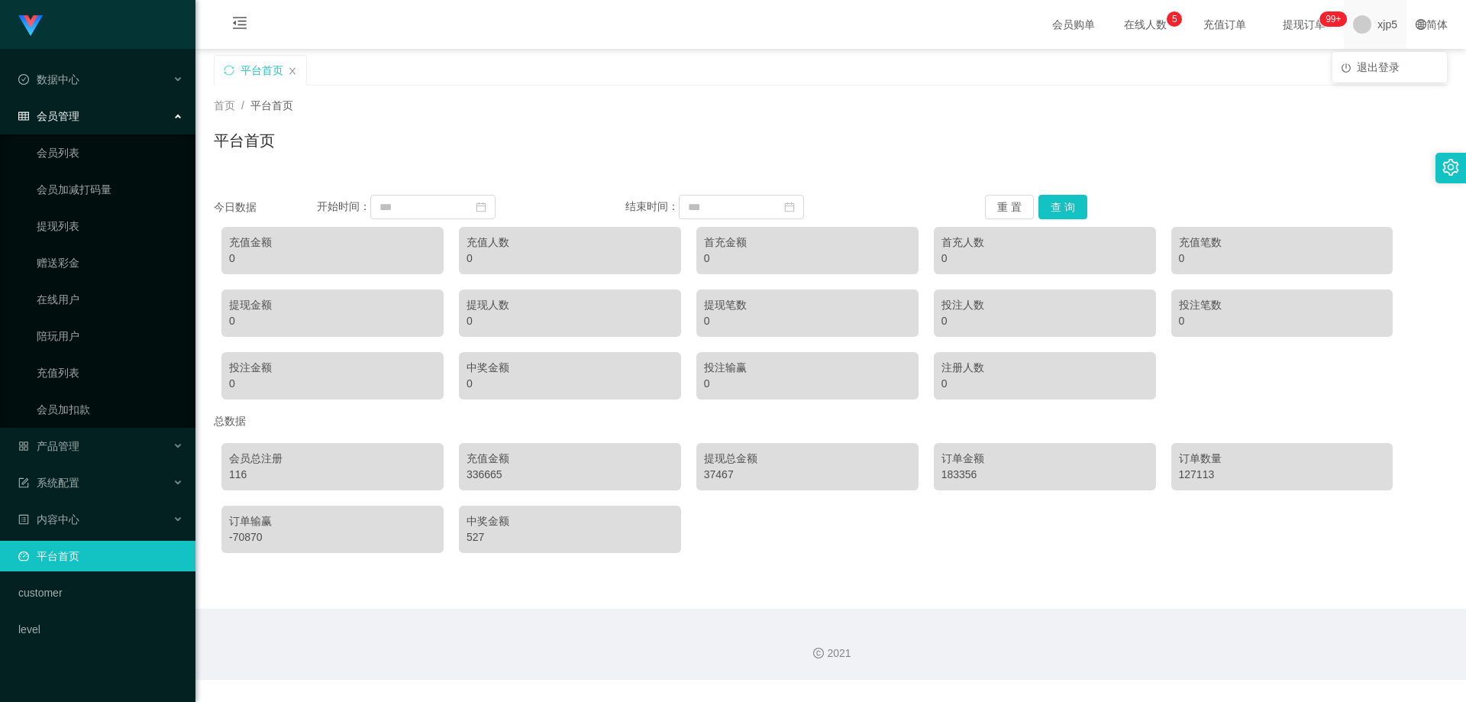
click at [1364, 29] on div "xjp5" at bounding box center [1375, 24] width 63 height 49
click at [1382, 64] on span "退出登录" at bounding box center [1378, 67] width 43 height 12
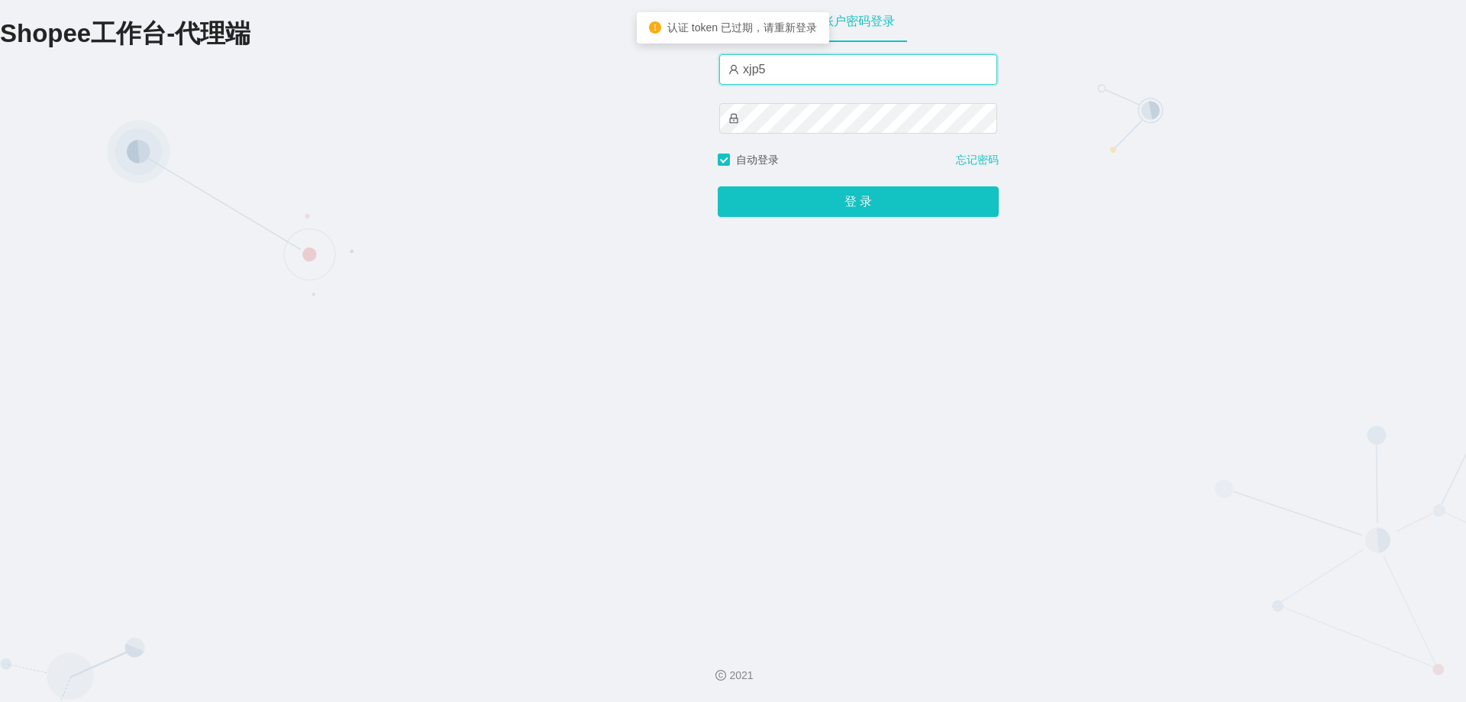
click at [813, 73] on input "xjp5" at bounding box center [858, 69] width 278 height 31
type input "xjp802"
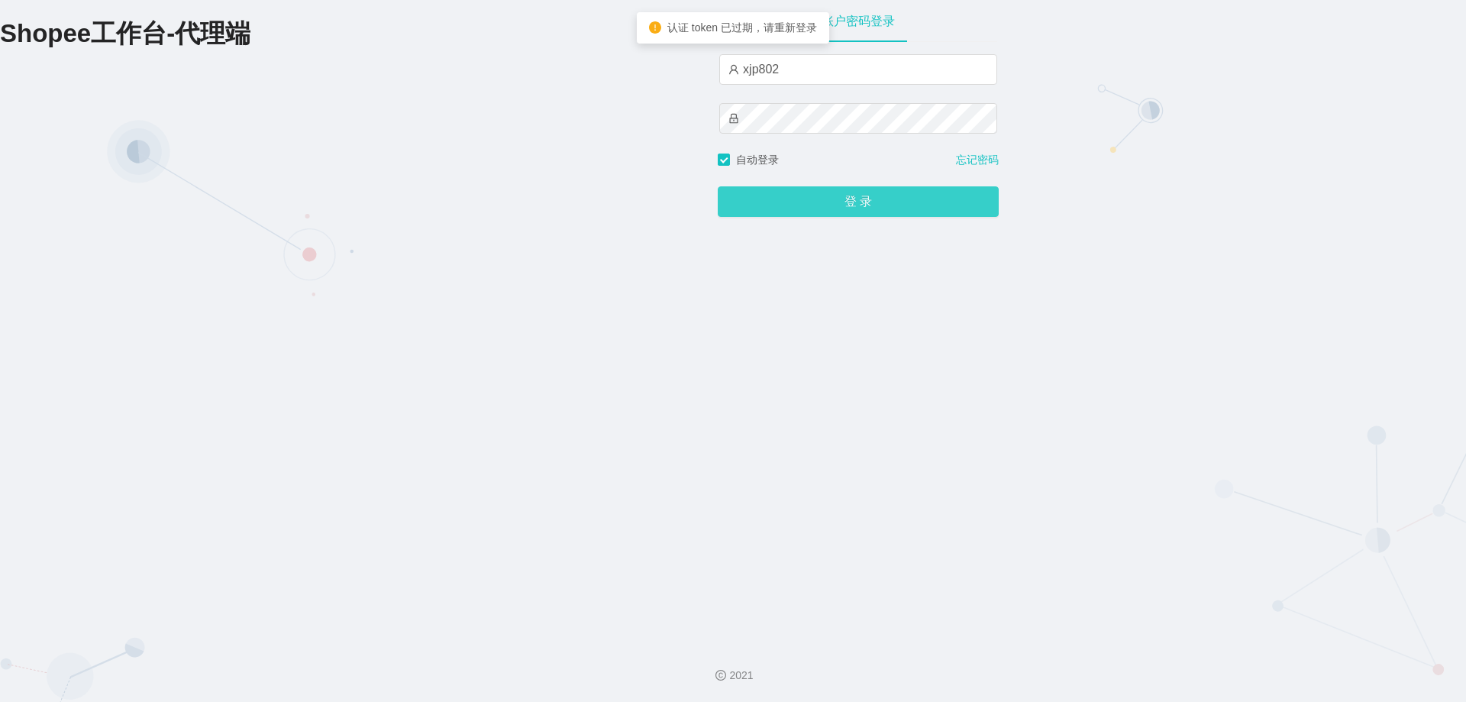
click at [864, 215] on button "登 录" at bounding box center [858, 201] width 281 height 31
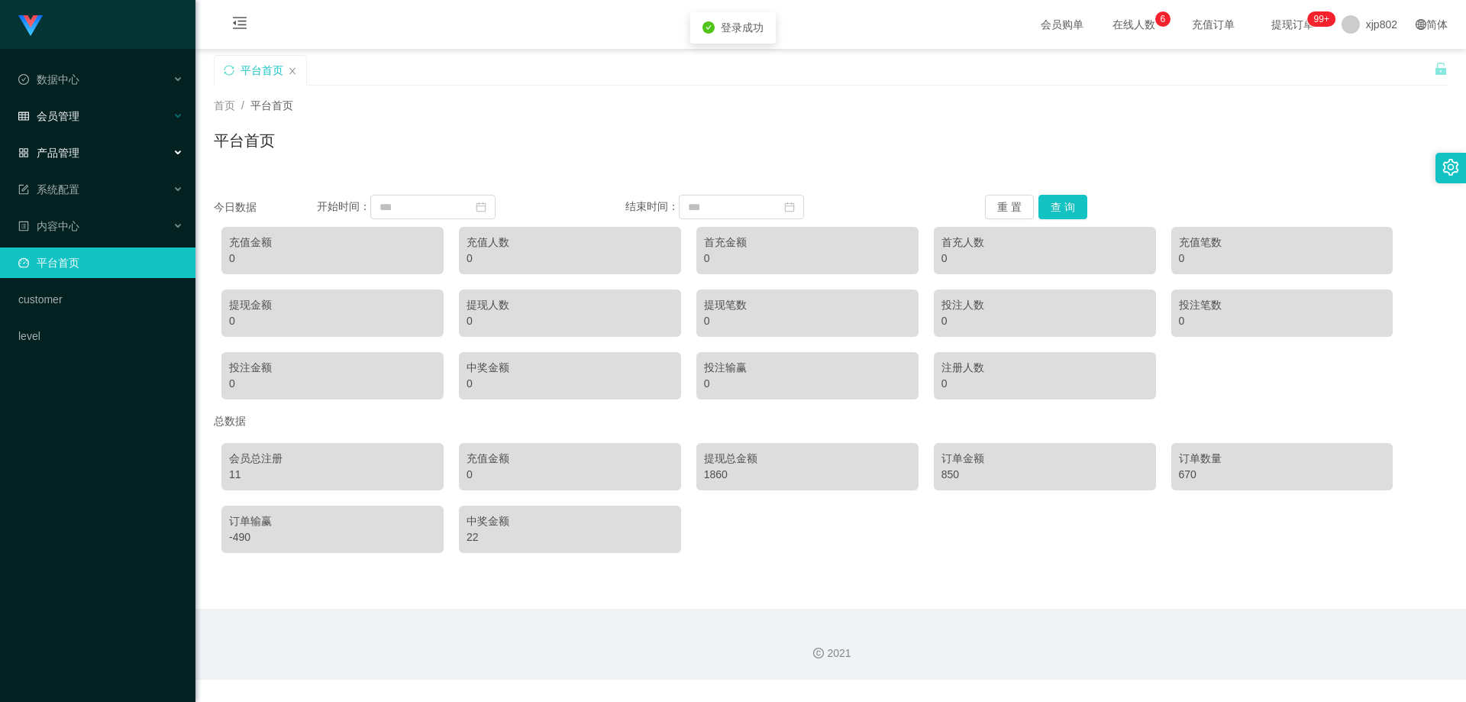
click at [65, 122] on span "会员管理" at bounding box center [48, 116] width 61 height 12
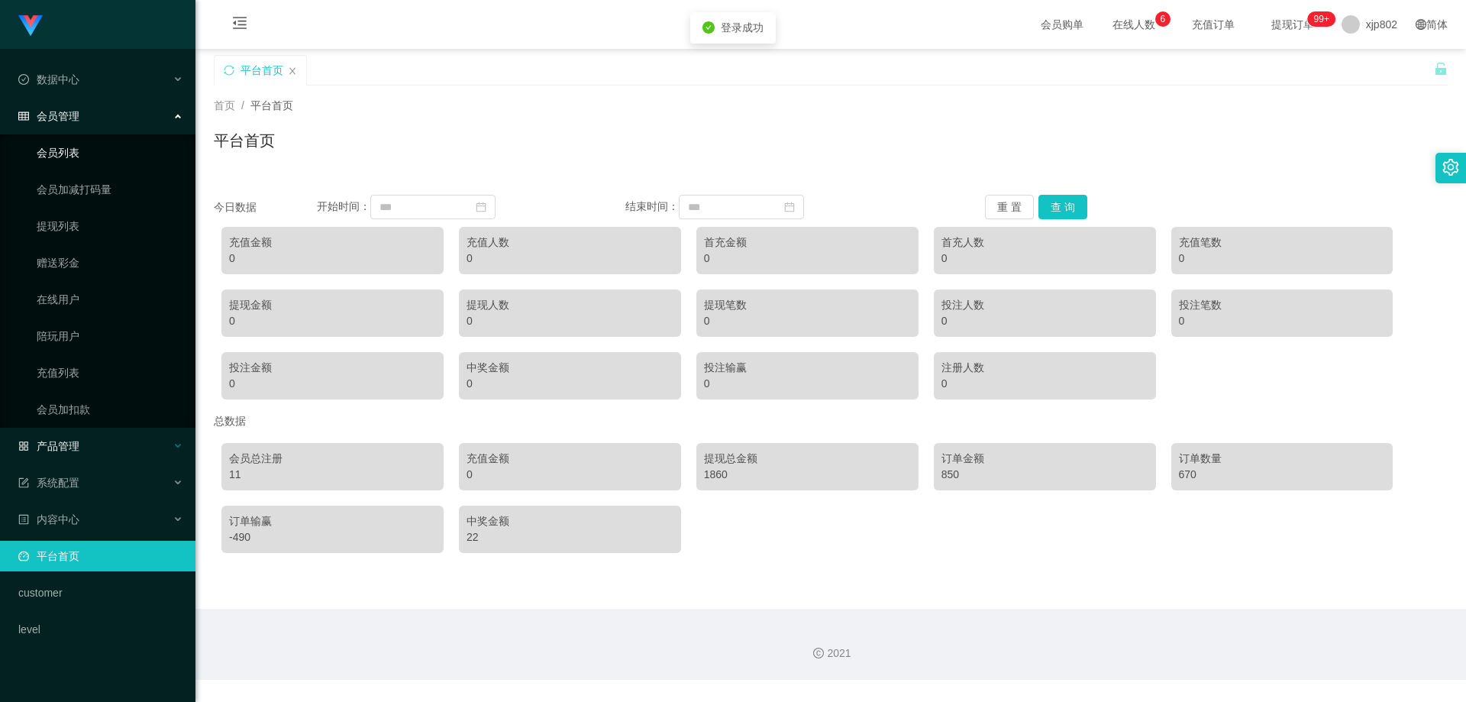
click at [102, 152] on link "会员列表" at bounding box center [110, 152] width 147 height 31
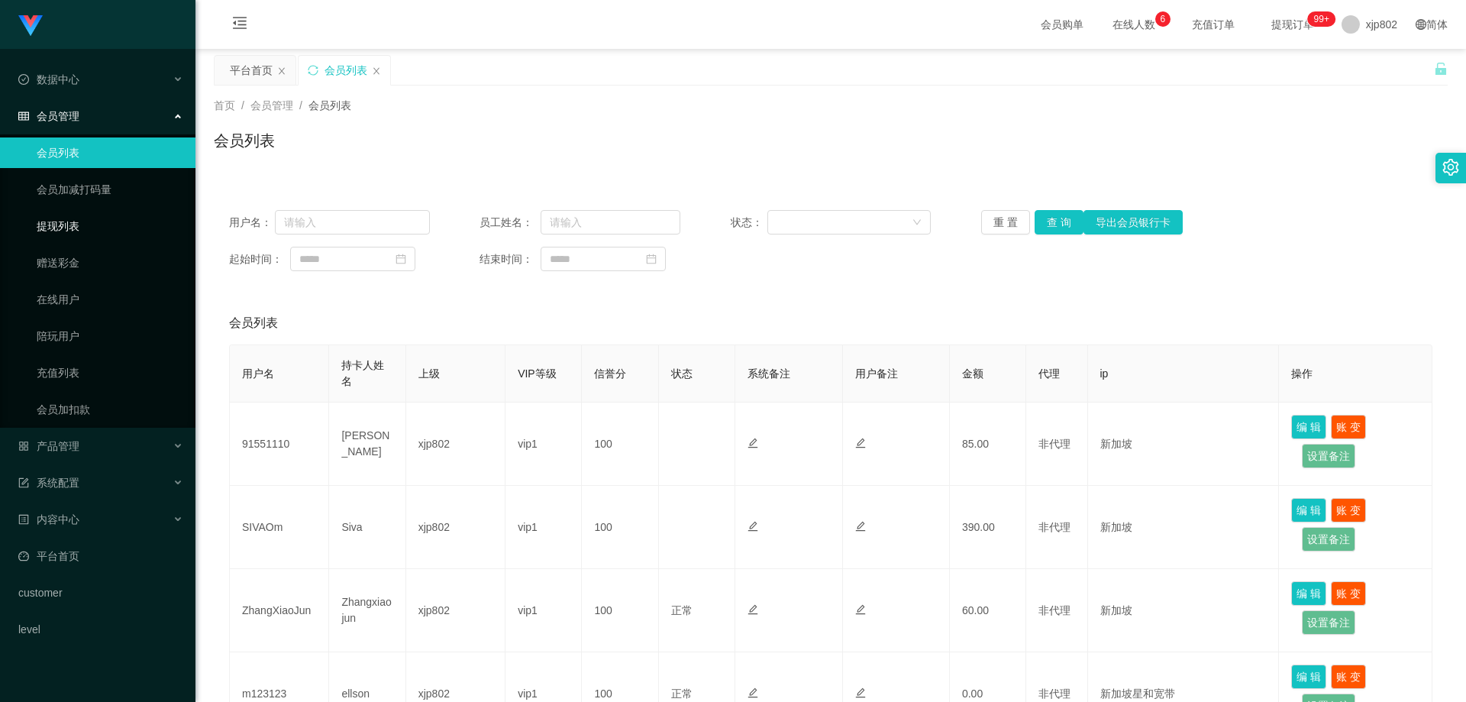
click at [95, 228] on link "提现列表" at bounding box center [110, 226] width 147 height 31
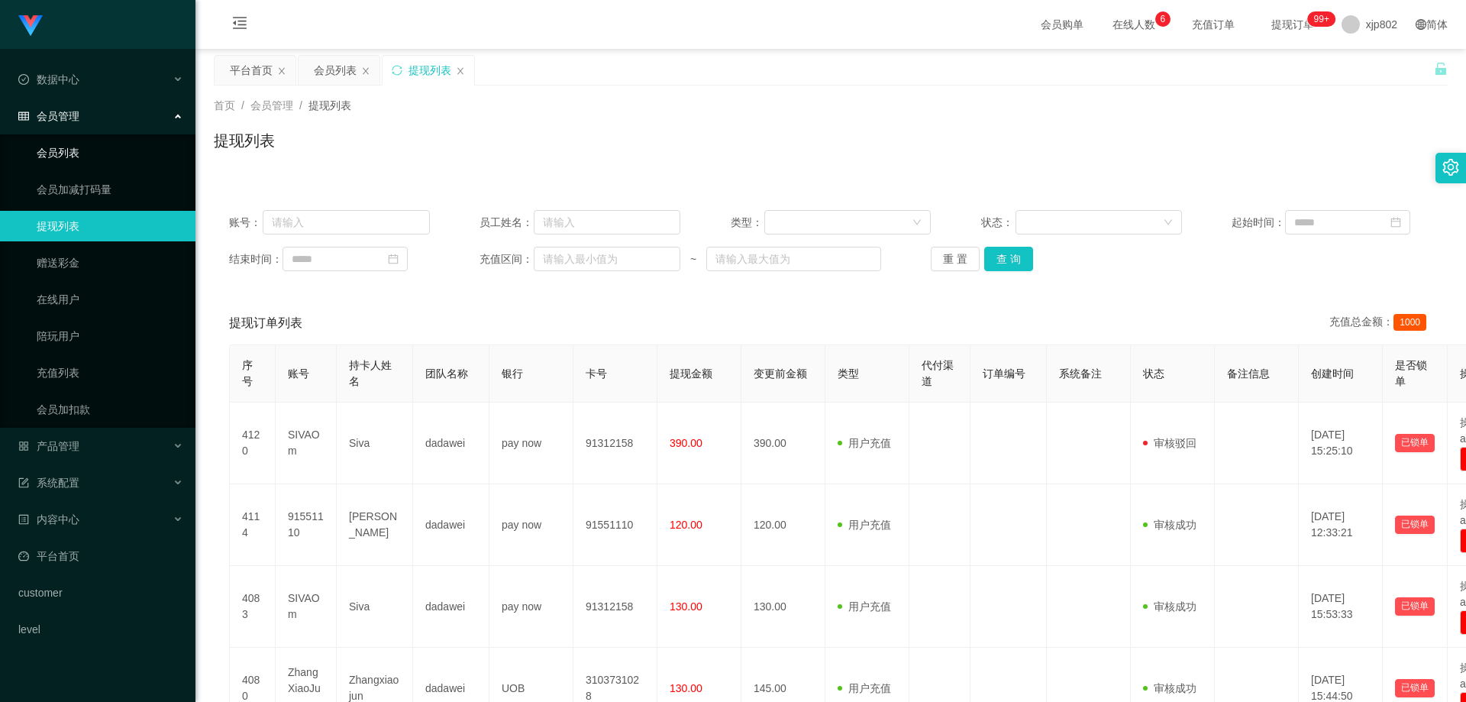
click at [82, 157] on link "会员列表" at bounding box center [110, 152] width 147 height 31
